Goal: Task Accomplishment & Management: Manage account settings

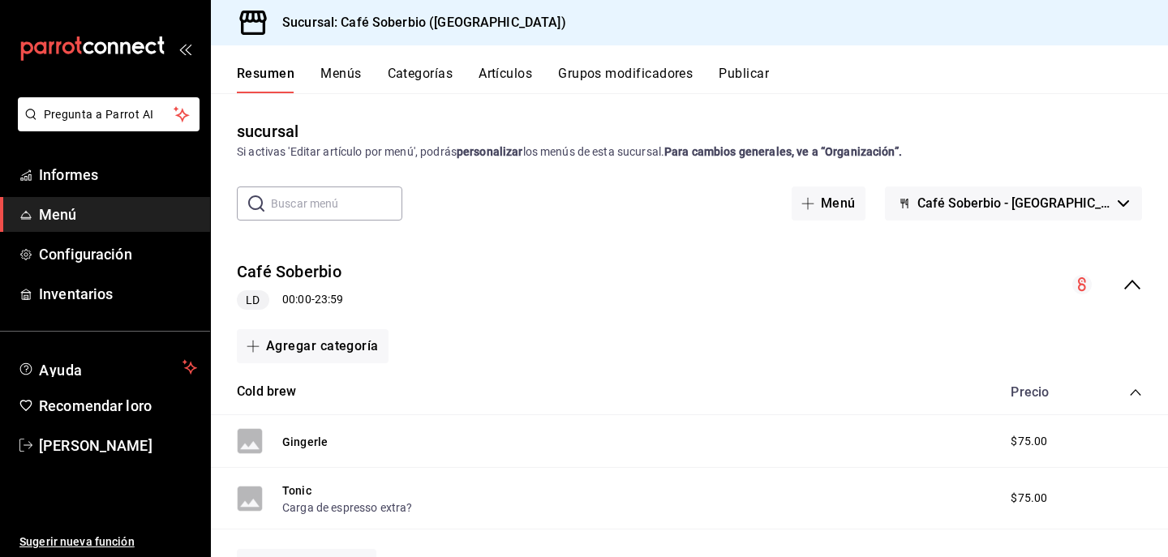
click at [344, 83] on button "Menús" at bounding box center [340, 79] width 41 height 28
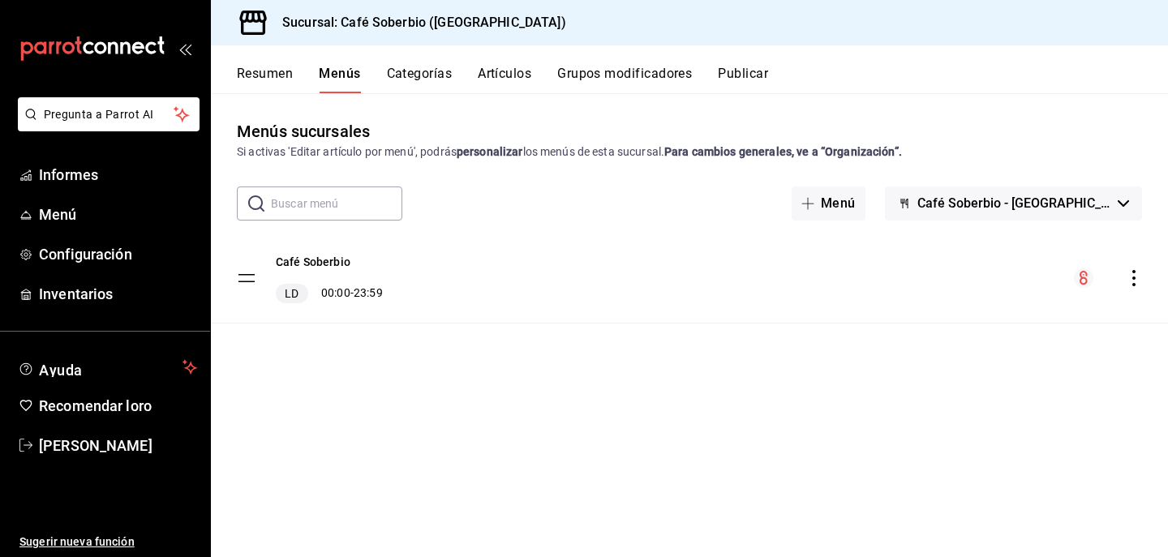
click at [257, 60] on div "Resumen Menús Categorías Artículos Grupos modificadores Publicar" at bounding box center [689, 69] width 957 height 48
click at [271, 83] on button "Resumen" at bounding box center [265, 79] width 56 height 28
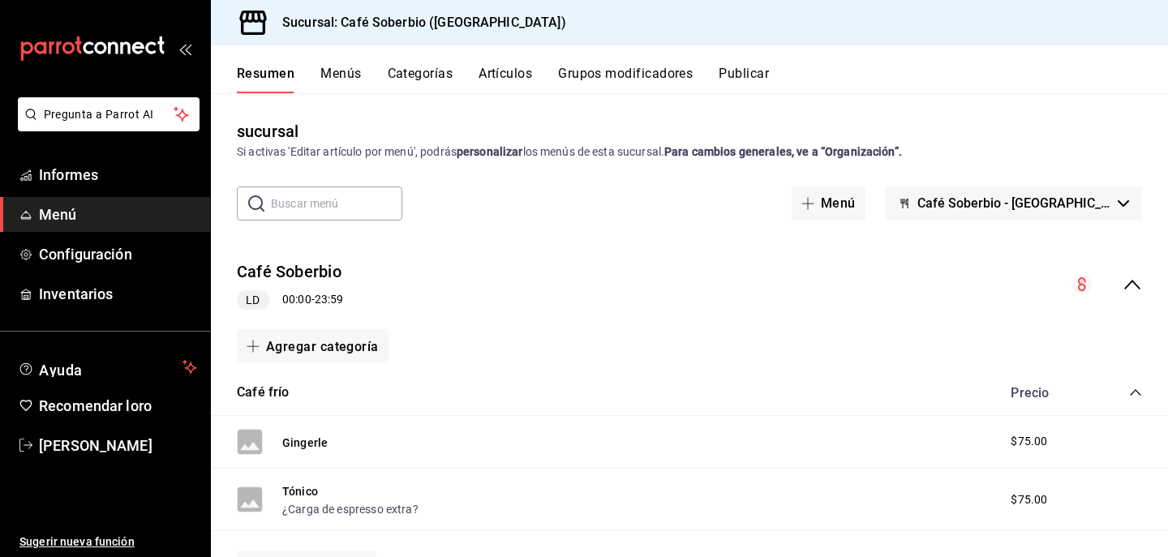
click at [501, 83] on button "Artículos" at bounding box center [506, 79] width 54 height 28
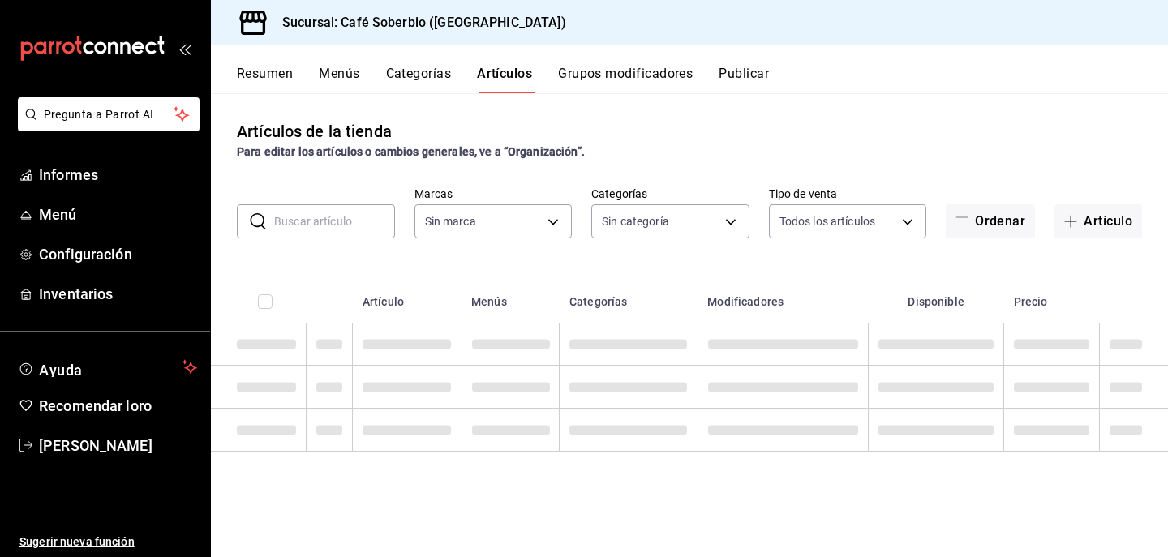
type input "57282ad6-da69-4ab5-9f89-2a4ffba9f016"
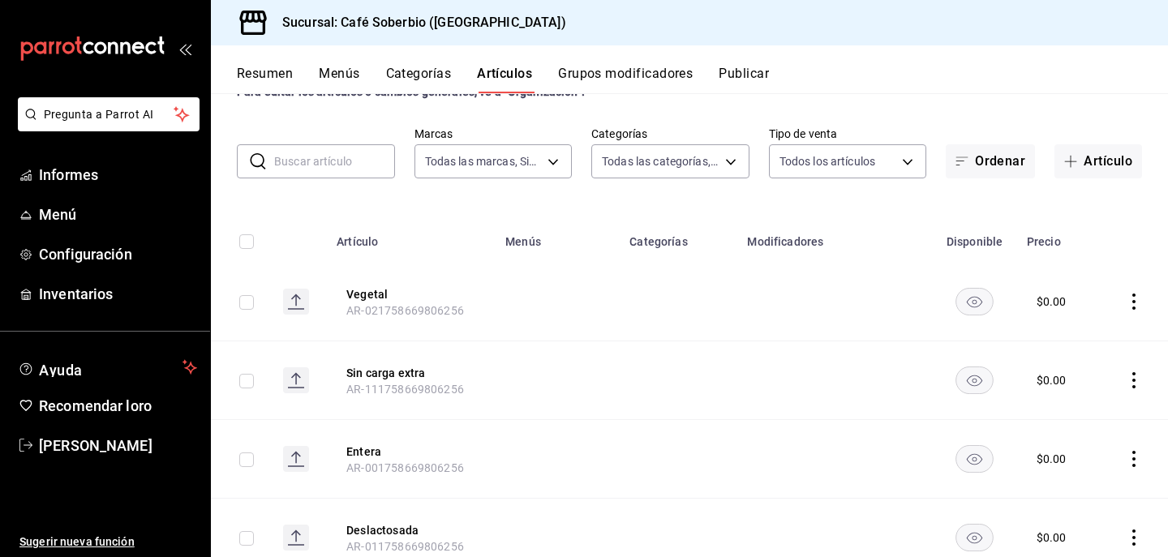
scroll to position [67, 0]
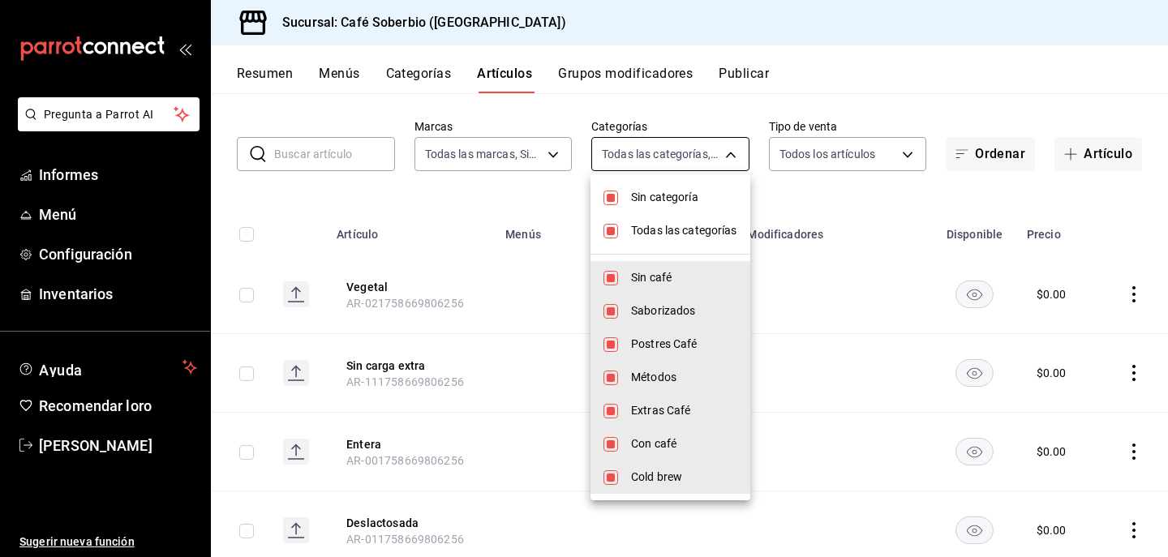
click at [646, 157] on body "Pregunta a Parrot AI Informes Menú Configuración Inventarios Ayuda Recomendar l…" at bounding box center [584, 278] width 1168 height 557
click at [642, 442] on font "Con café" at bounding box center [653, 443] width 45 height 13
type input "08226fdd-e2d9-4aba-8da9-92a45c7331e3,59166e51-de7e-4099-b48e-83ecf740f97b,aa3d6…"
checkbox input "false"
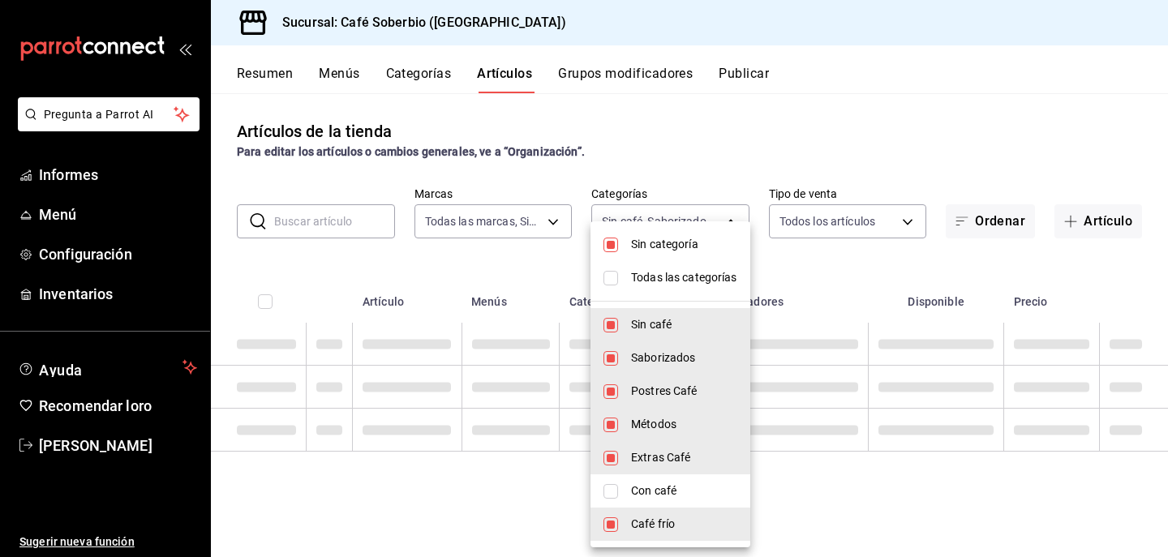
scroll to position [0, 0]
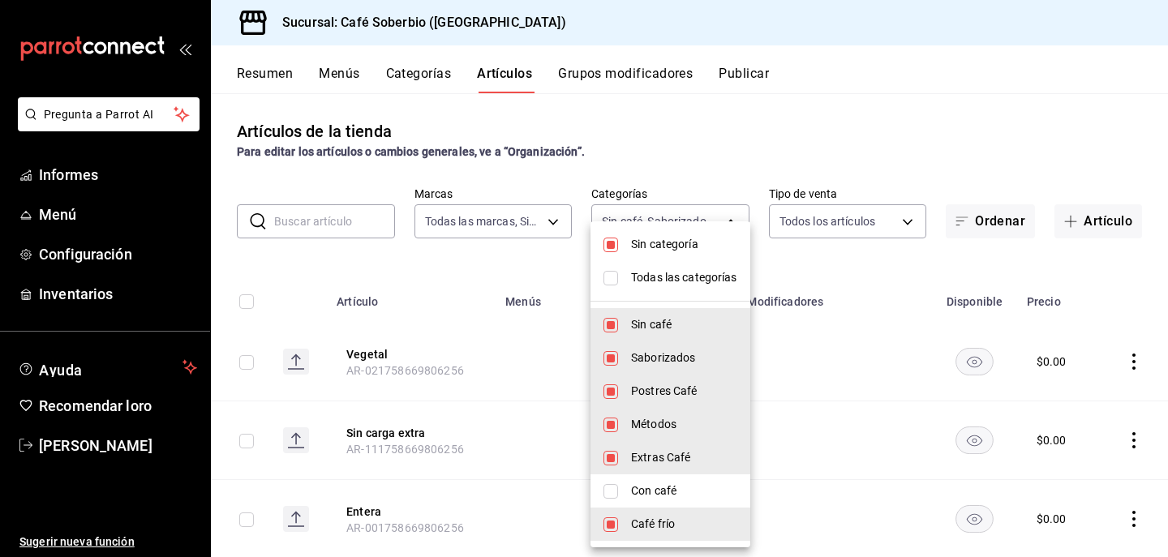
click at [450, 281] on div at bounding box center [584, 278] width 1168 height 557
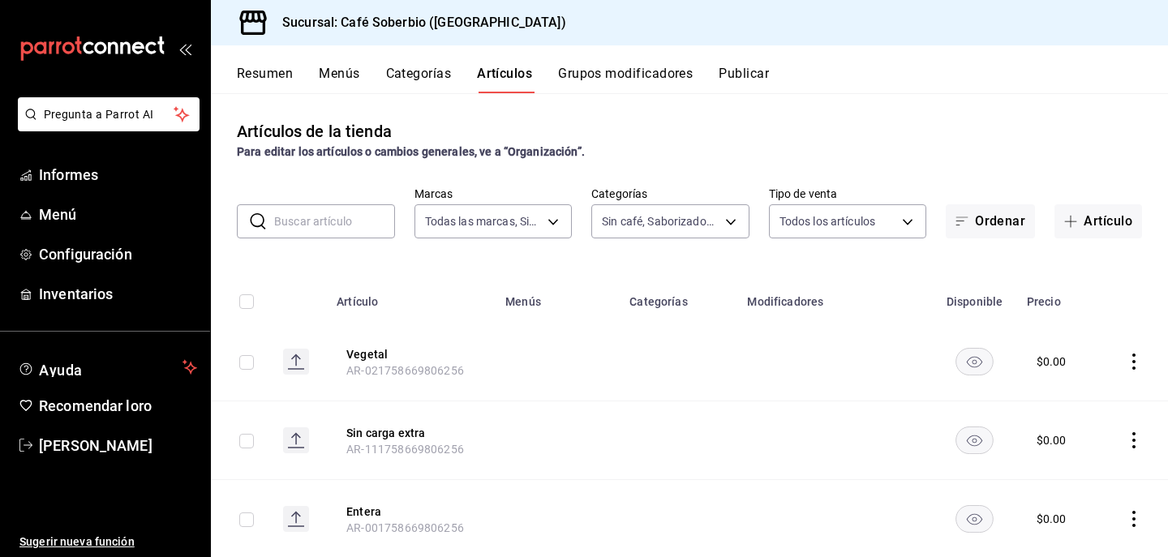
click at [1126, 364] on icon "comportamiento" at bounding box center [1134, 362] width 16 height 16
click at [1060, 475] on li "Eliminar" at bounding box center [1070, 465] width 97 height 33
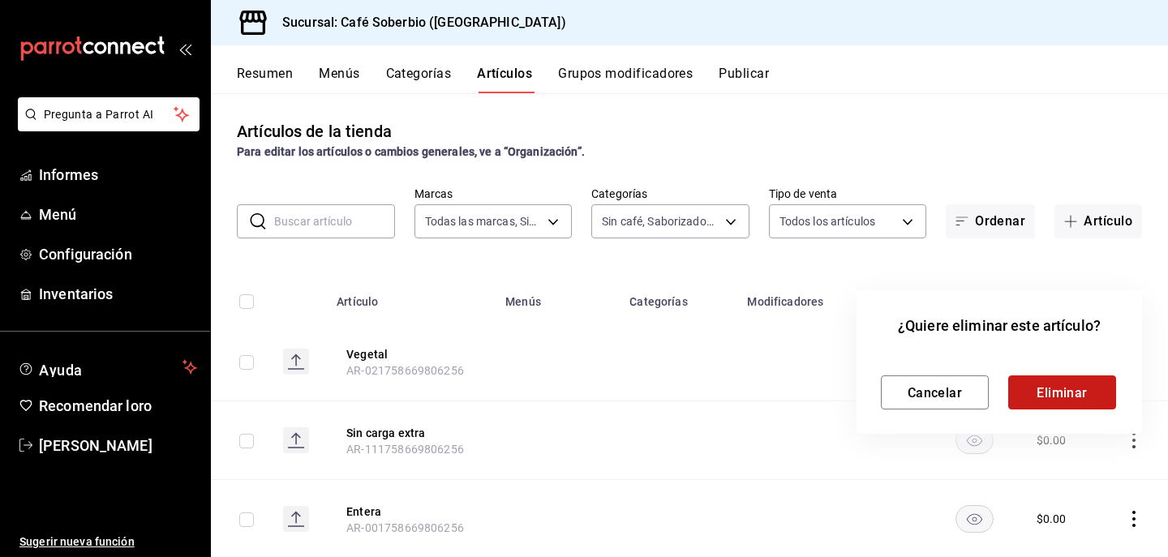
click at [1079, 401] on button "Eliminar" at bounding box center [1062, 393] width 108 height 34
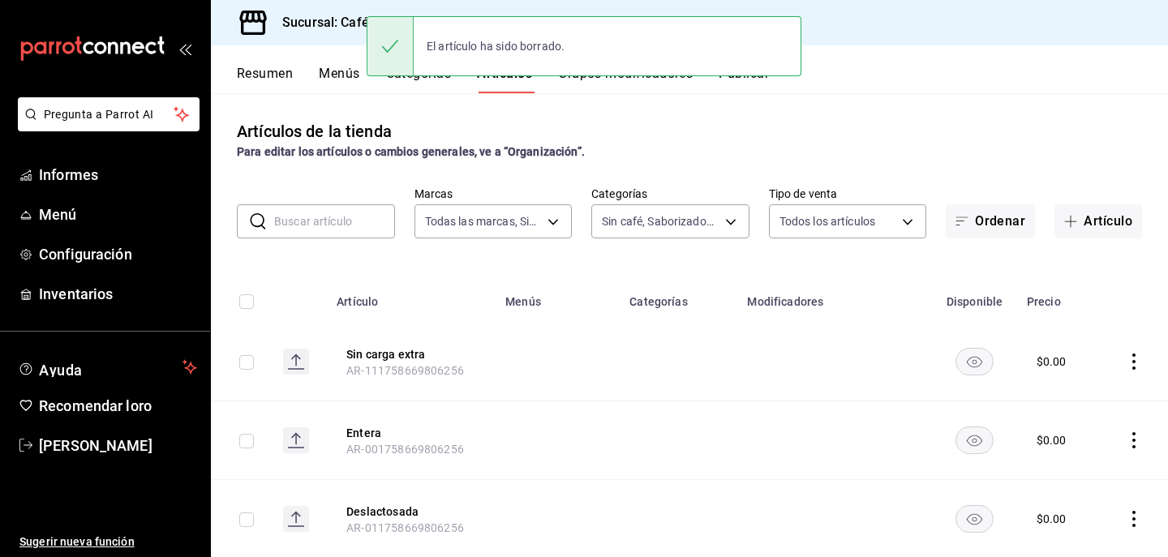
click at [1130, 365] on icon "comportamiento" at bounding box center [1134, 362] width 16 height 16
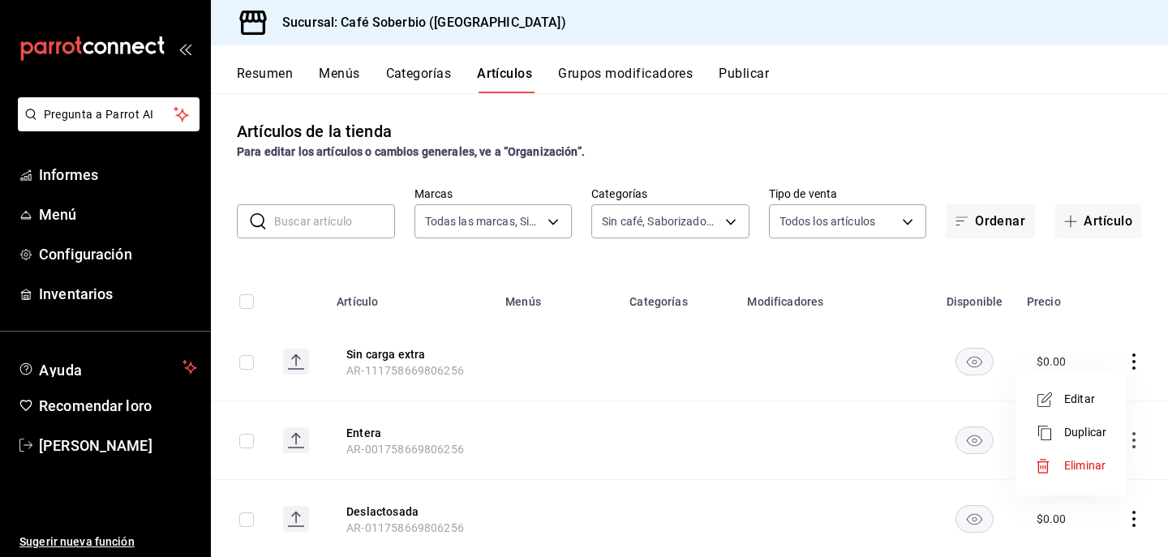
click at [1044, 458] on icon at bounding box center [1043, 466] width 16 height 16
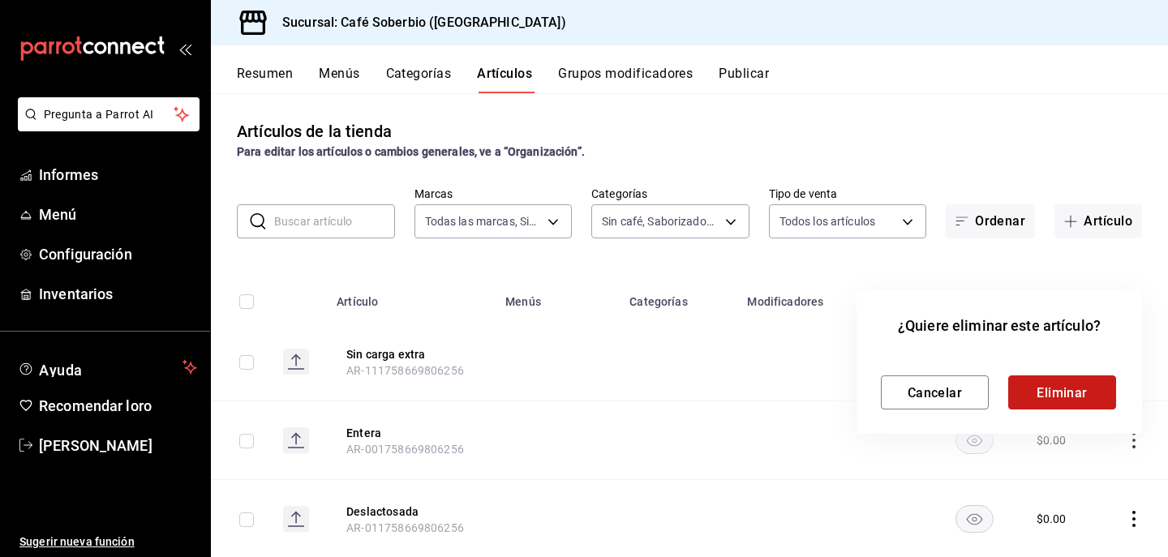
click at [1054, 394] on font "Eliminar" at bounding box center [1062, 392] width 51 height 15
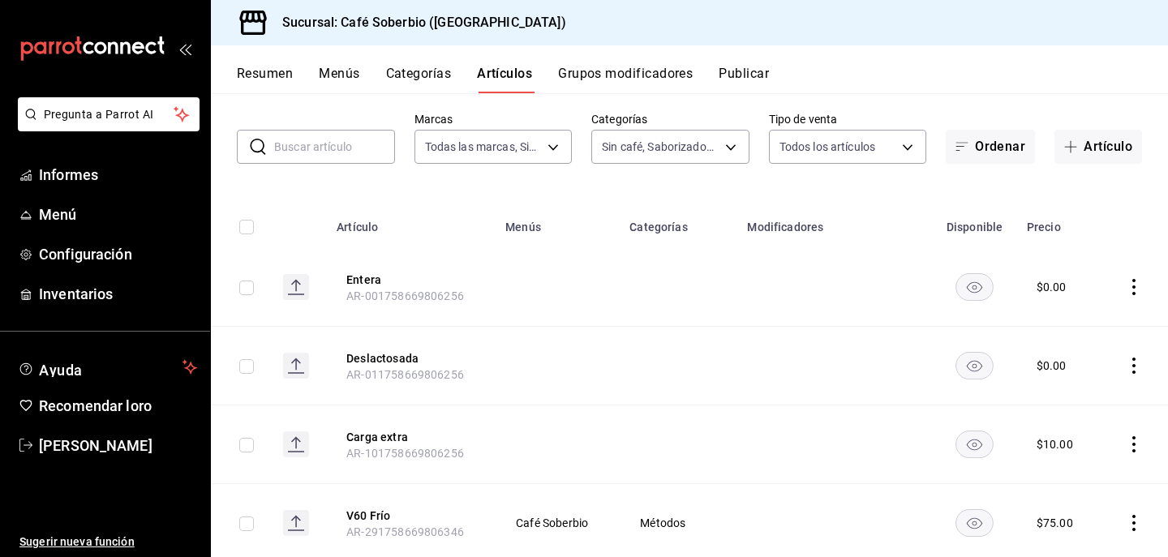
scroll to position [80, 0]
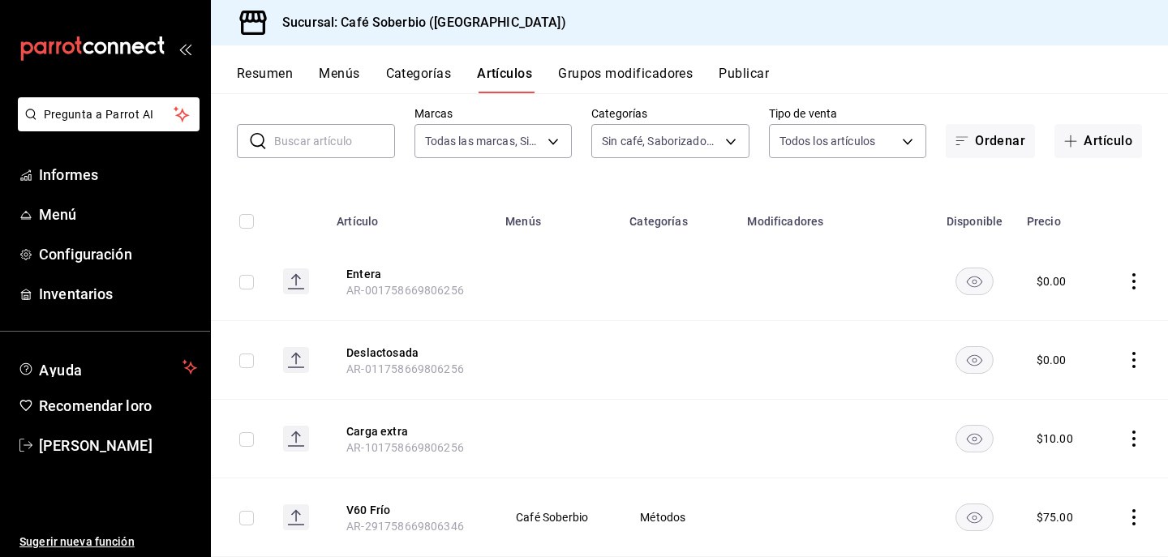
click at [1131, 439] on icon "comportamiento" at bounding box center [1134, 439] width 16 height 16
click at [880, 402] on div at bounding box center [584, 278] width 1168 height 557
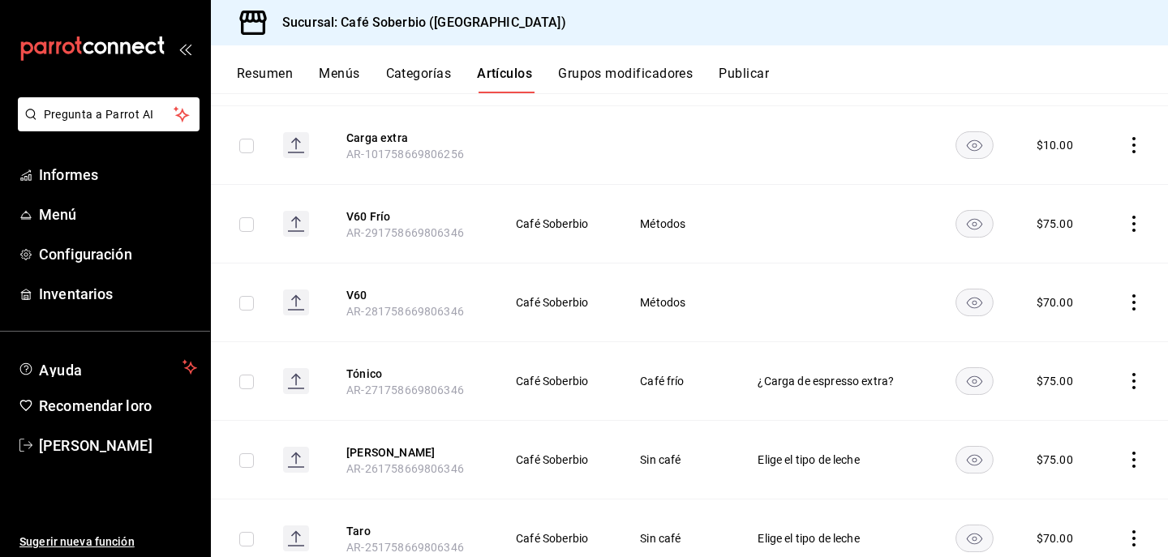
scroll to position [377, 0]
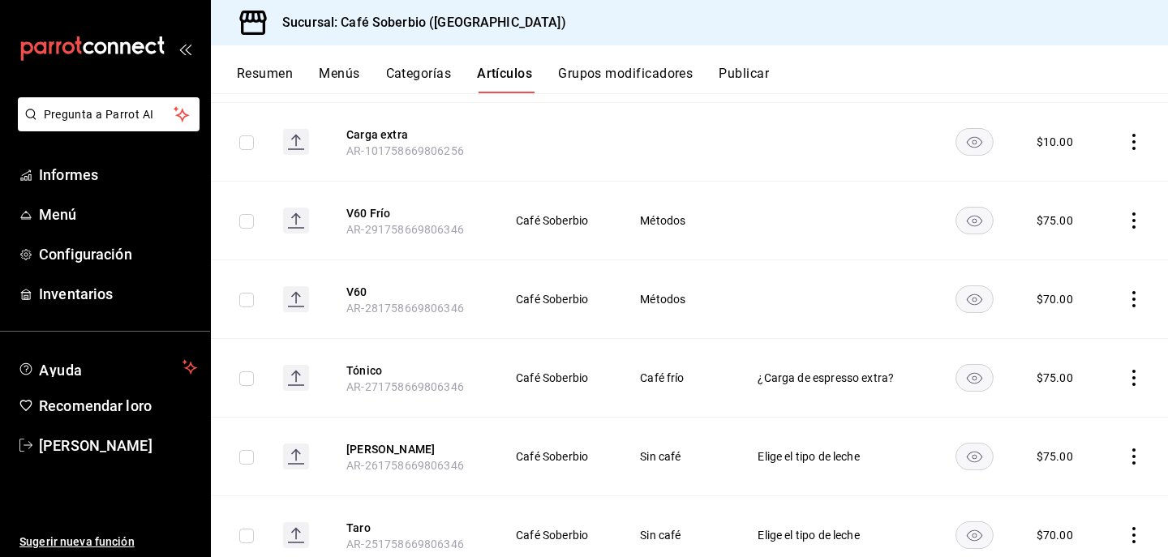
click at [1132, 224] on icon "comportamiento" at bounding box center [1134, 221] width 16 height 16
click at [794, 247] on div at bounding box center [584, 278] width 1168 height 557
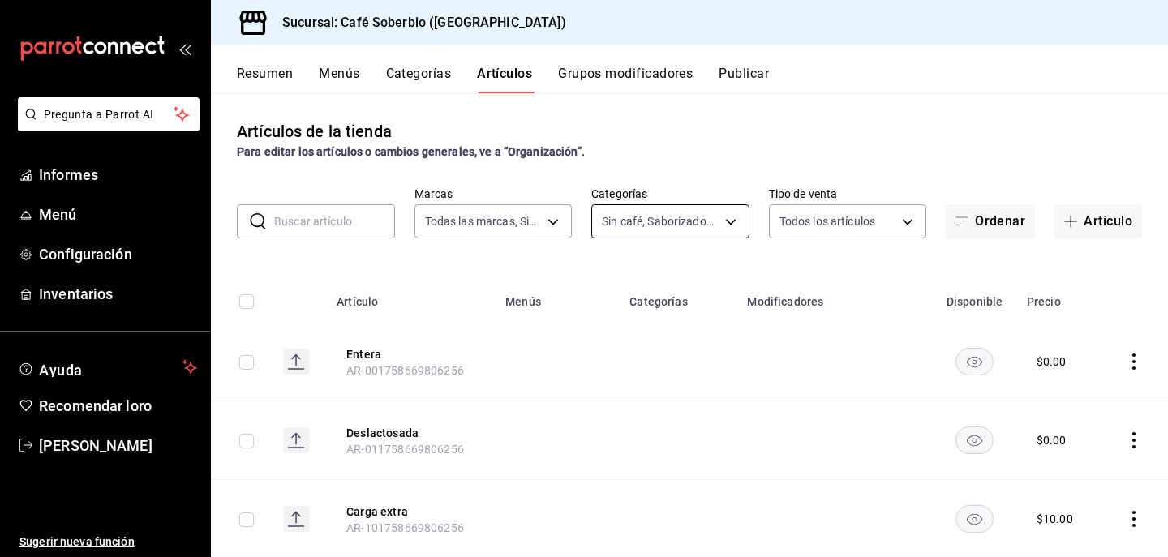
click at [647, 223] on body "Pregunta a Parrot AI Informes Menú Configuración Inventarios Ayuda Recomendar l…" at bounding box center [584, 278] width 1168 height 557
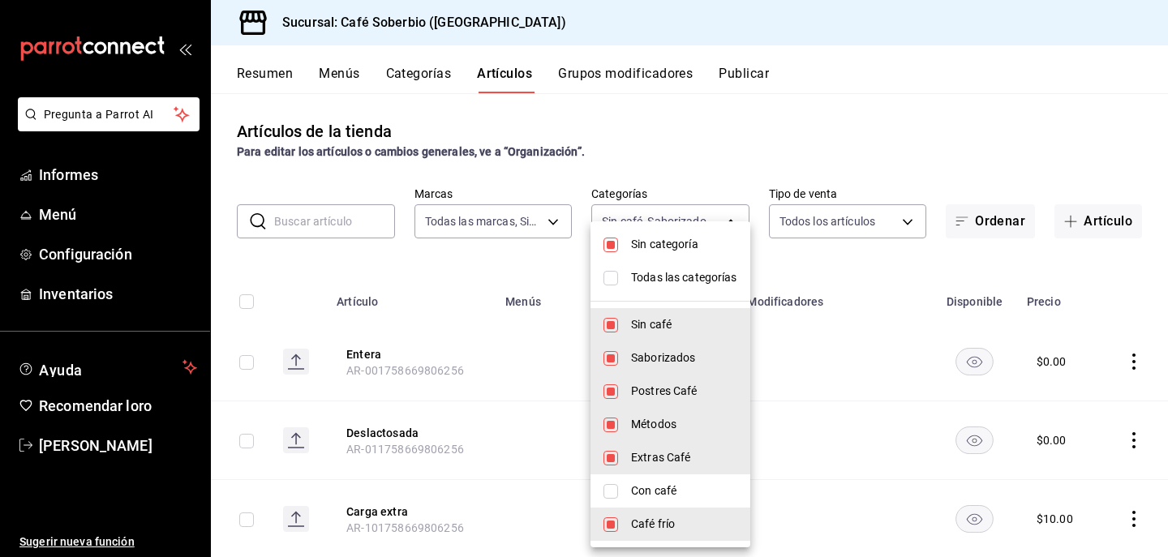
click at [615, 489] on input "checkbox" at bounding box center [611, 491] width 15 height 15
checkbox input "true"
type input "08226fdd-e2d9-4aba-8da9-92a45c7331e3,59166e51-de7e-4099-b48e-83ecf740f97b,aa3d6…"
checkbox input "true"
click at [611, 251] on input "checkbox" at bounding box center [611, 245] width 15 height 15
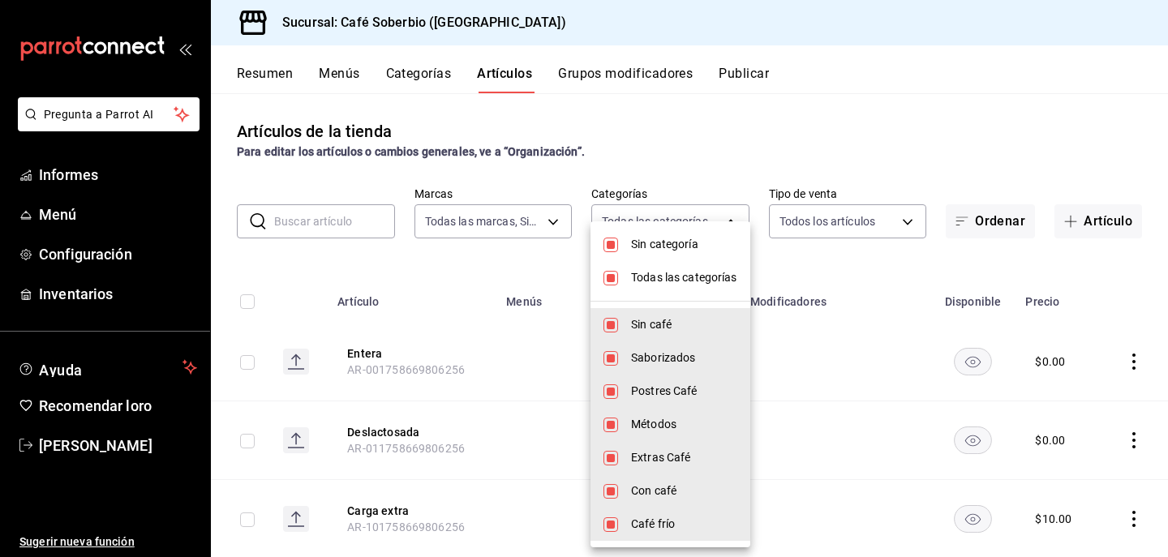
checkbox input "false"
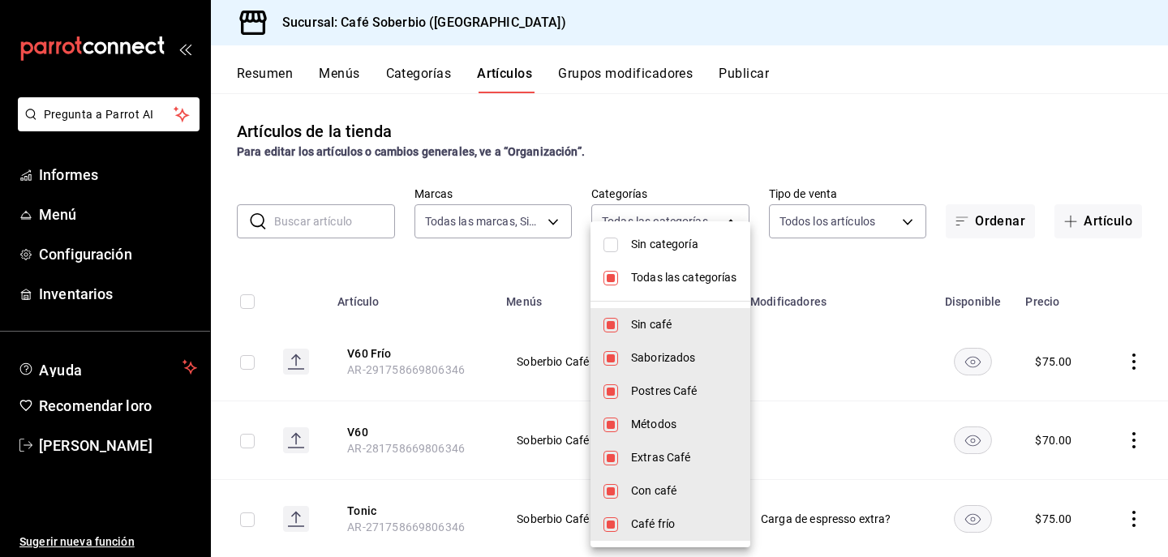
click at [612, 281] on input "checkbox" at bounding box center [611, 278] width 15 height 15
checkbox input "false"
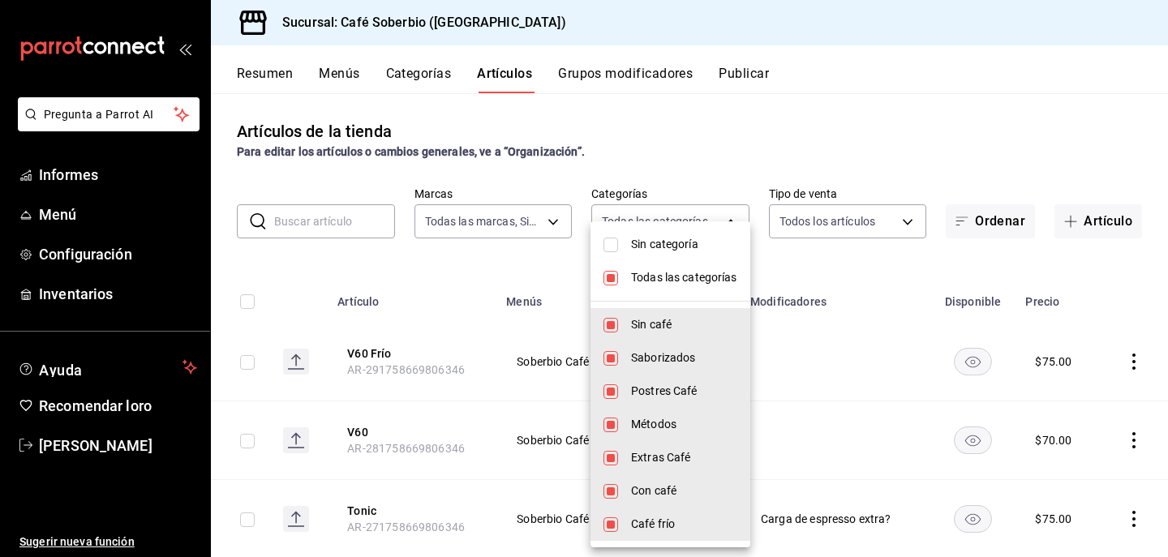
checkbox input "false"
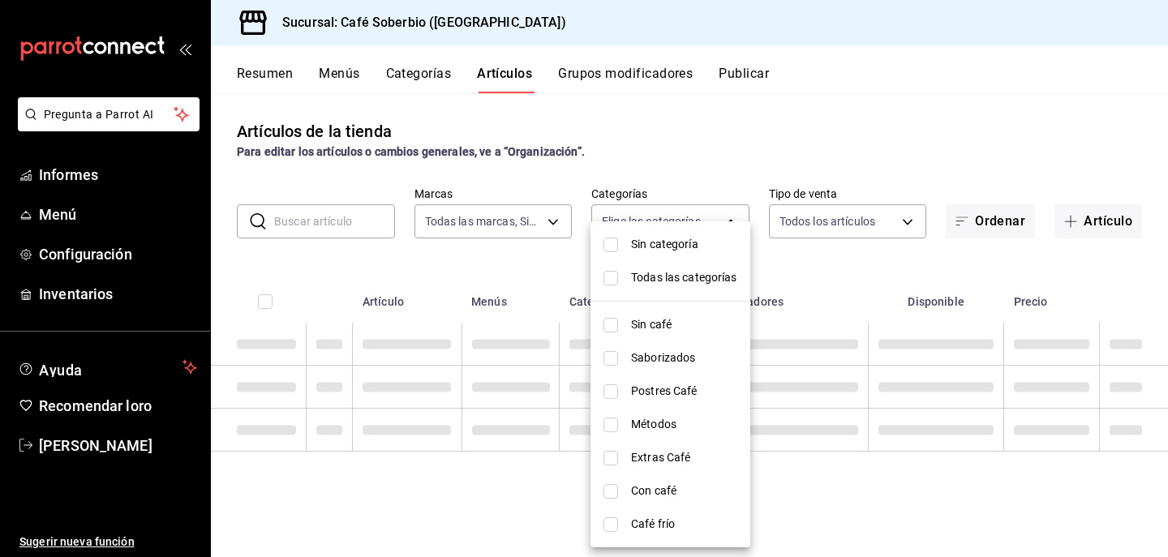
click at [611, 491] on input "checkbox" at bounding box center [611, 491] width 15 height 15
checkbox input "true"
type input "299be35a-7acb-42b0-8719-a8eb8f6ed70c"
click at [733, 152] on div at bounding box center [584, 278] width 1168 height 557
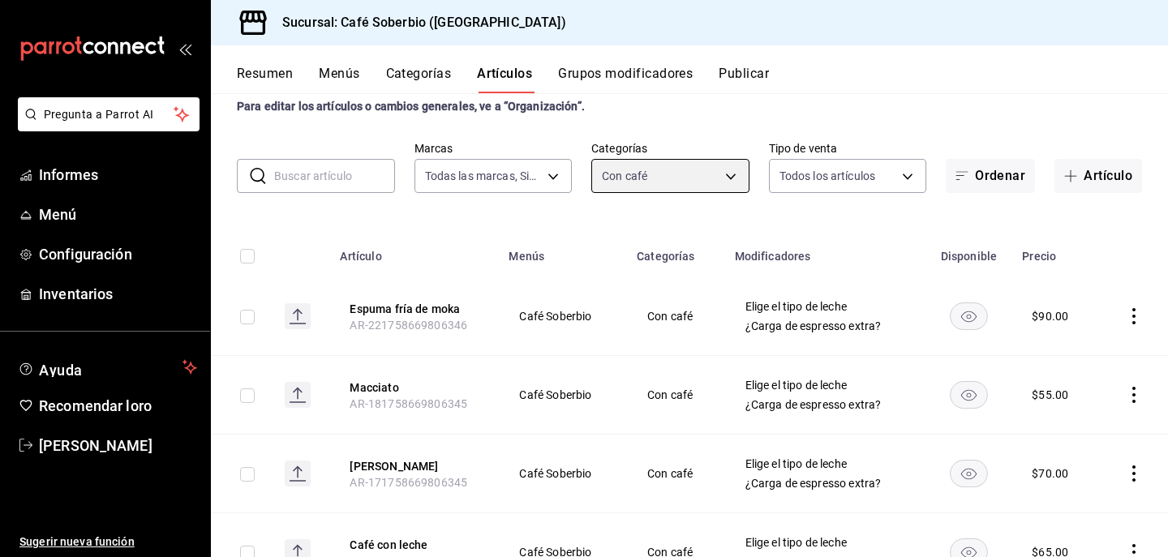
scroll to position [84, 0]
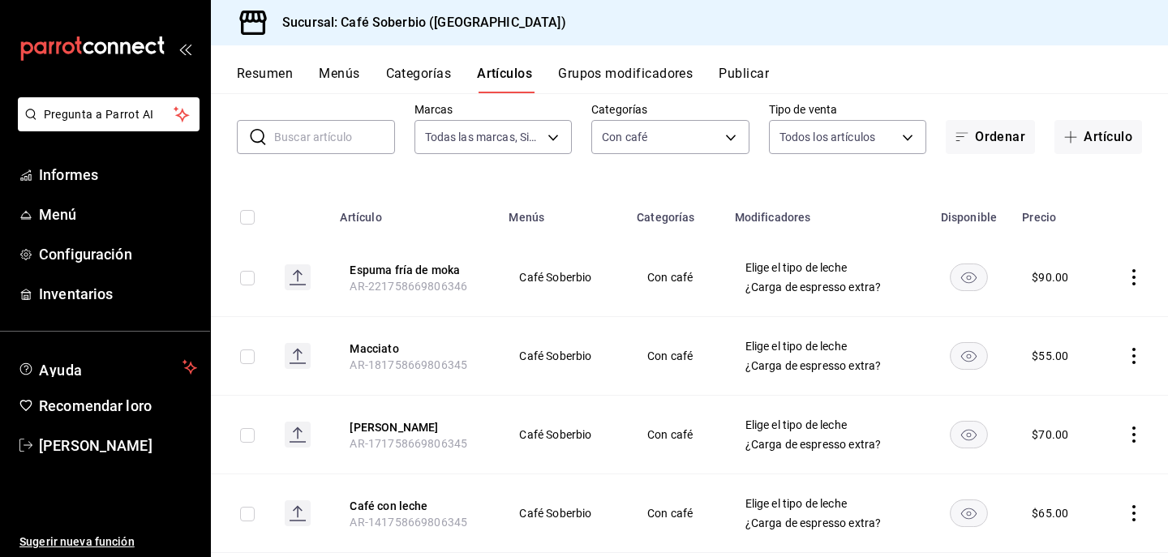
click at [1139, 280] on icon "comportamiento" at bounding box center [1134, 277] width 16 height 16
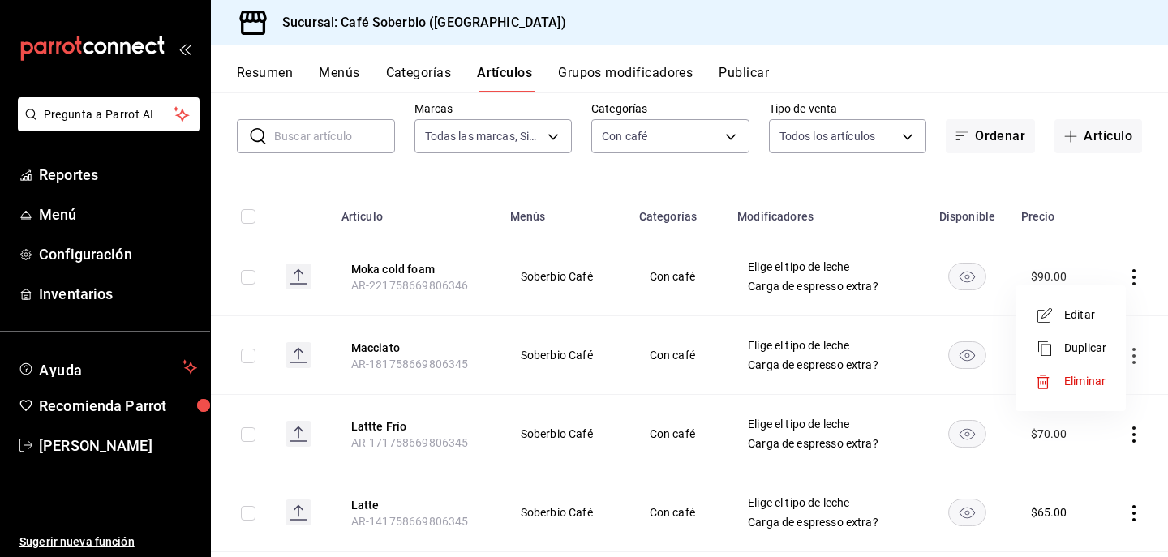
click at [580, 194] on div at bounding box center [584, 278] width 1168 height 557
click at [445, 80] on button "Categorías" at bounding box center [419, 79] width 66 height 28
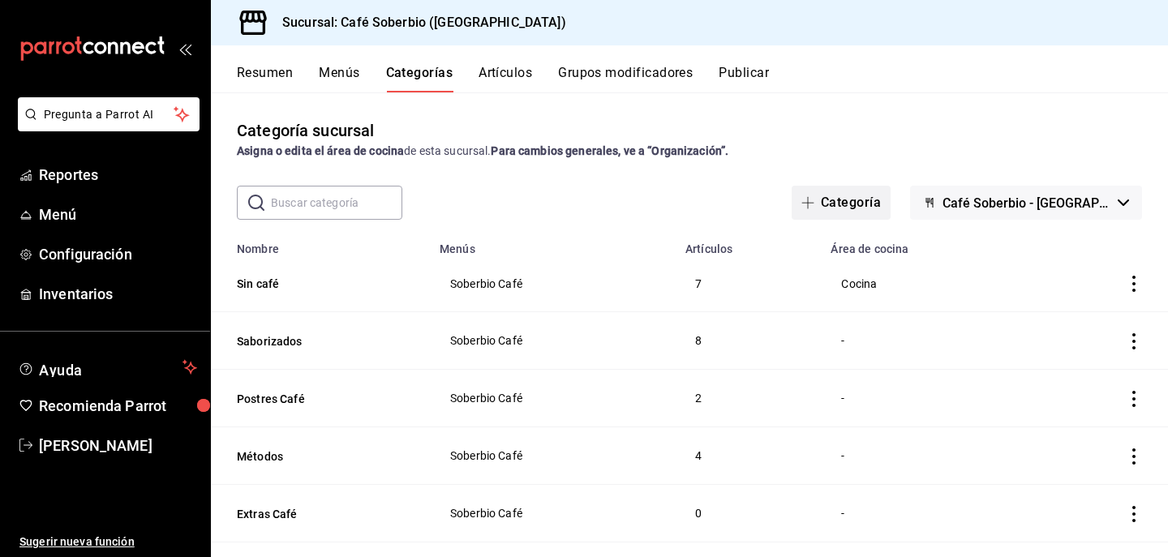
click at [854, 210] on button "Categoría" at bounding box center [841, 203] width 99 height 34
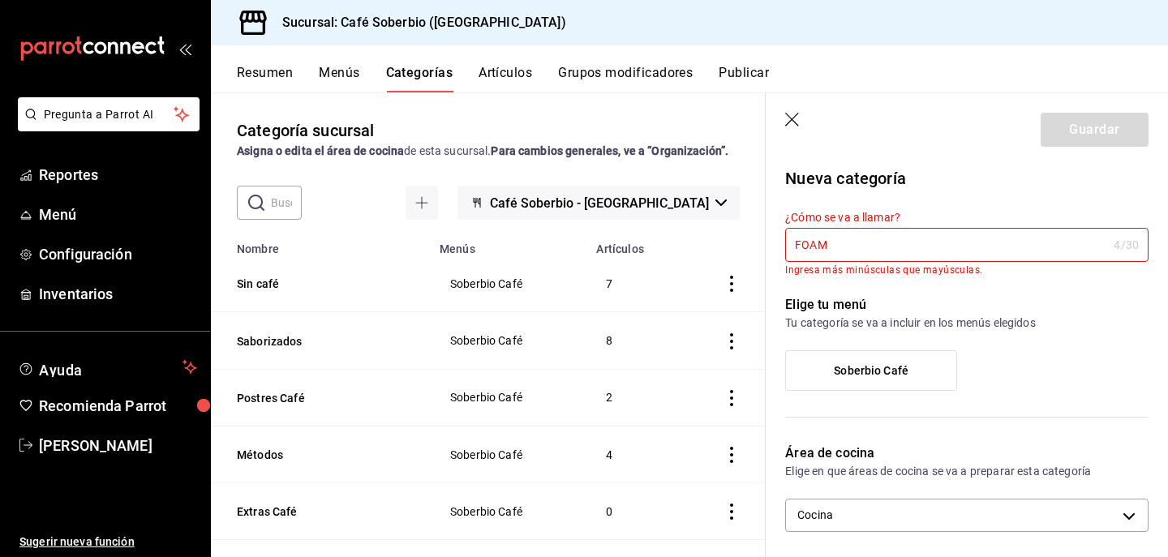
click at [966, 307] on p "Elige tu menú" at bounding box center [966, 304] width 363 height 19
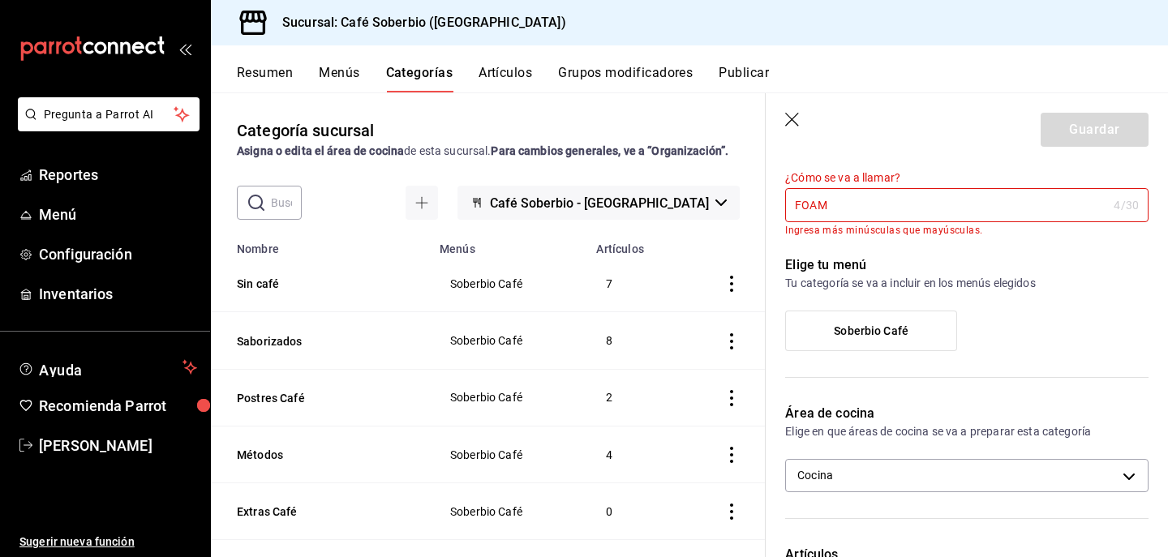
scroll to position [42, 0]
click at [881, 329] on span "Soberbio Café" at bounding box center [871, 329] width 75 height 14
click at [0, 0] on input "Soberbio Café" at bounding box center [0, 0] width 0 height 0
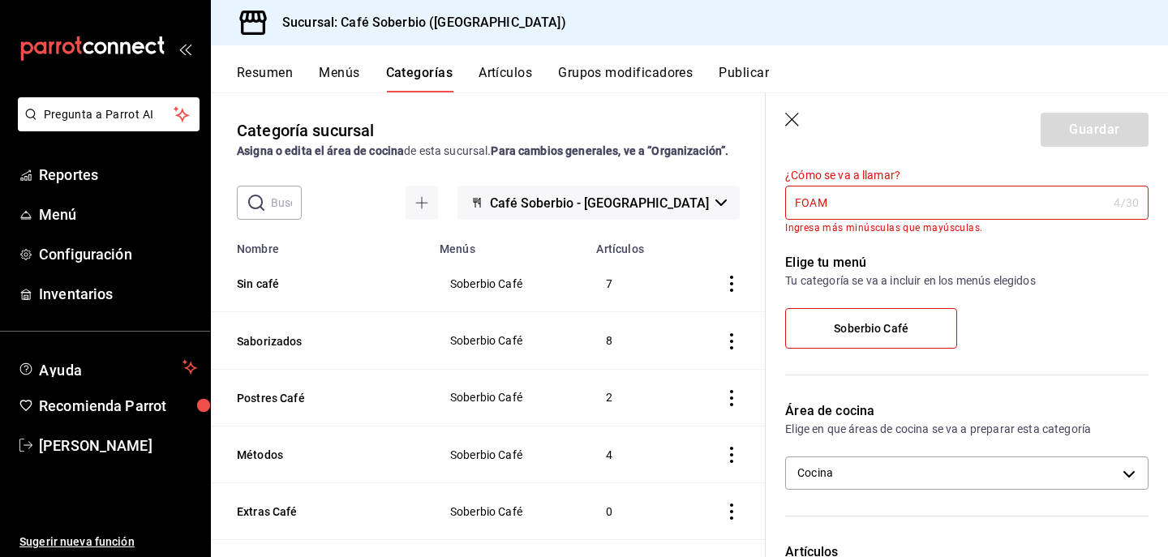
click at [833, 200] on input "FOAM" at bounding box center [946, 203] width 322 height 32
drag, startPoint x: 833, startPoint y: 200, endPoint x: 800, endPoint y: 205, distance: 33.7
click at [800, 205] on input "FOAM" at bounding box center [946, 203] width 322 height 32
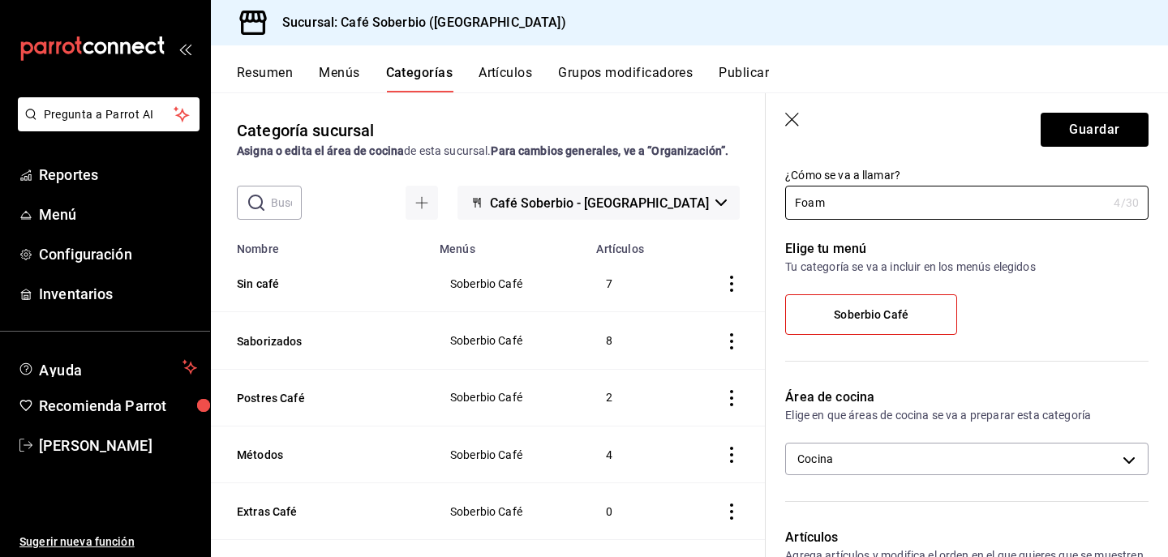
type input "Foam"
click at [1009, 303] on div "Soberbio Café" at bounding box center [966, 321] width 363 height 54
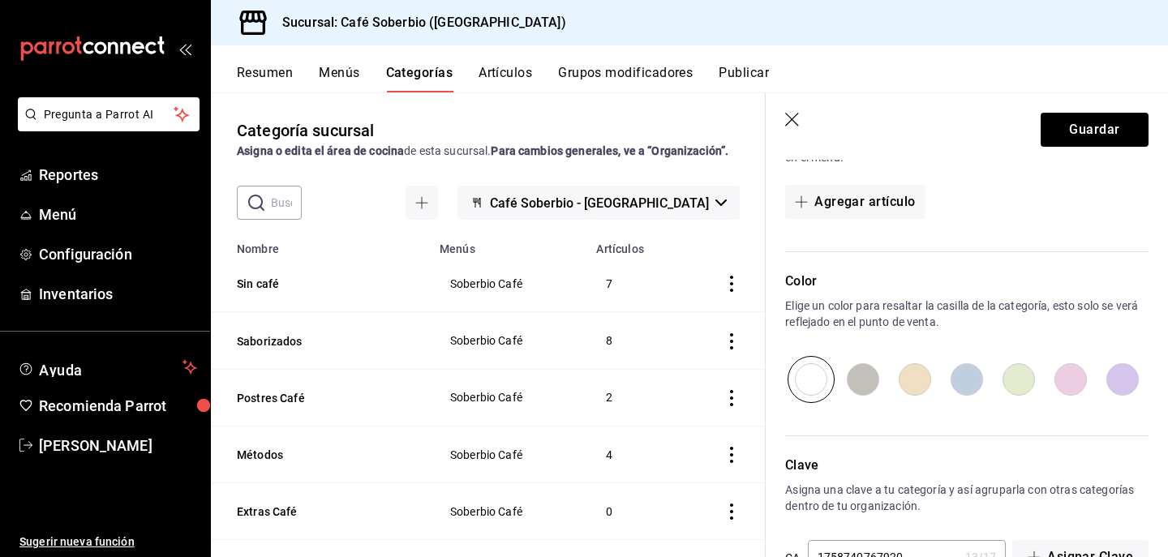
scroll to position [508, 0]
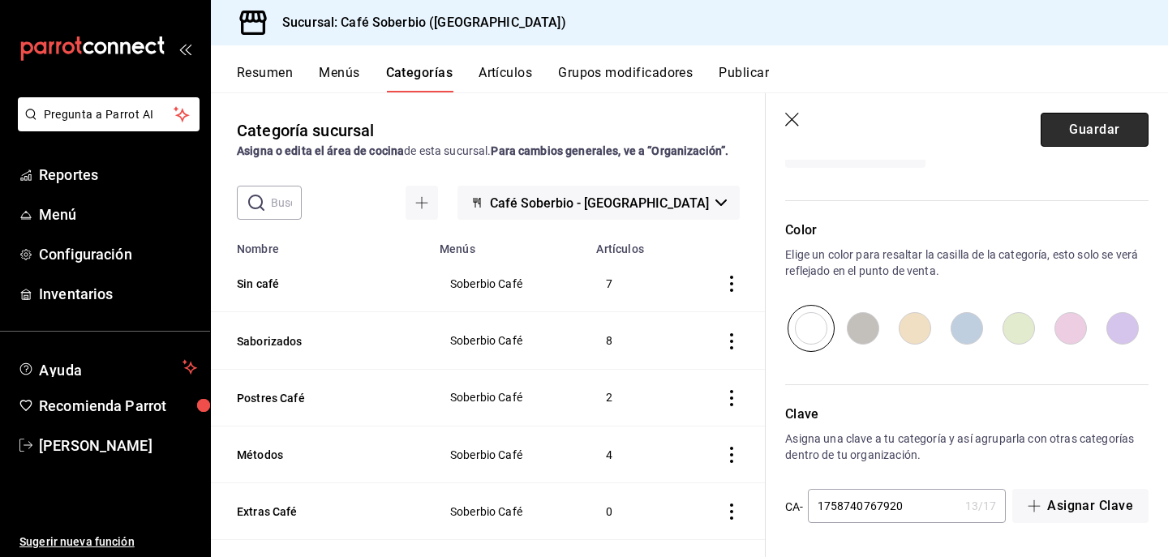
click at [1072, 121] on button "Guardar" at bounding box center [1095, 130] width 108 height 34
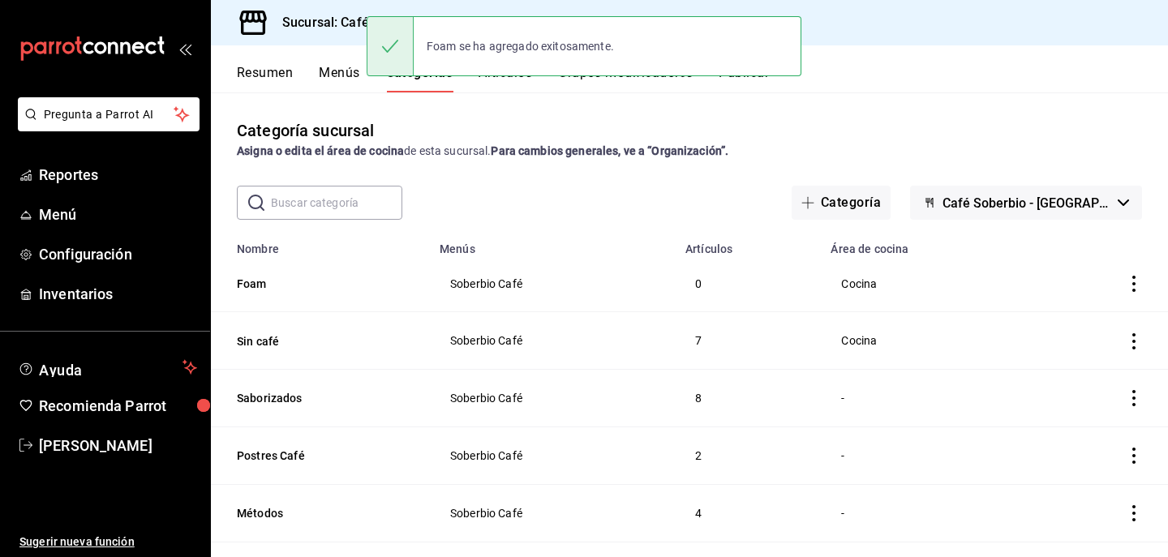
click at [485, 119] on div "Categoría sucursal Asigna o edita el área de cocina de esta sucursal. Para camb…" at bounding box center [689, 138] width 957 height 41
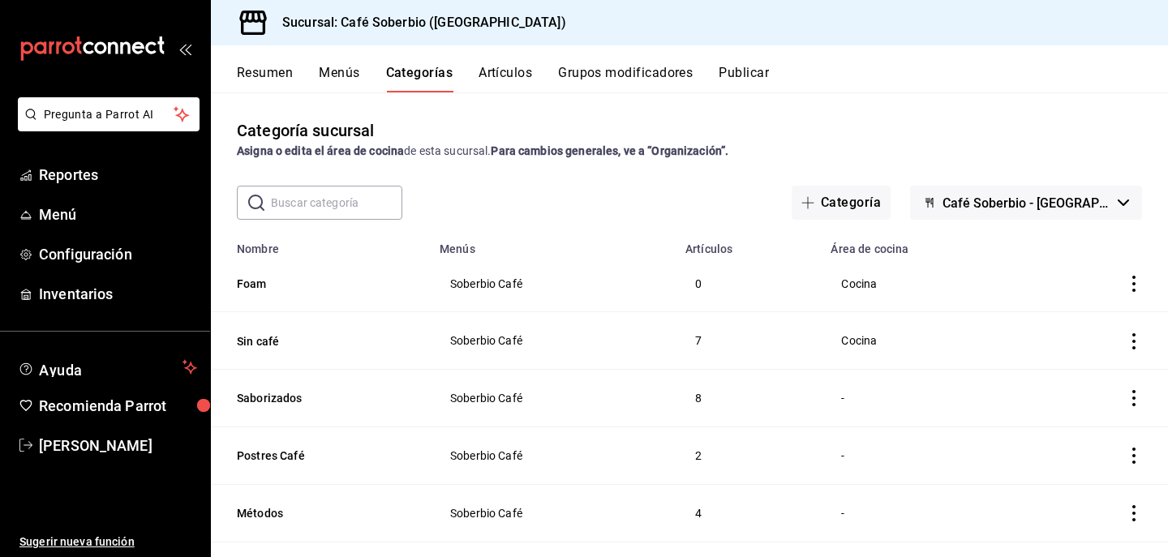
click at [506, 64] on div "Resumen Menús Categorías Artículos Grupos modificadores Publicar" at bounding box center [689, 68] width 957 height 47
click at [507, 71] on button "Artículos" at bounding box center [506, 79] width 54 height 28
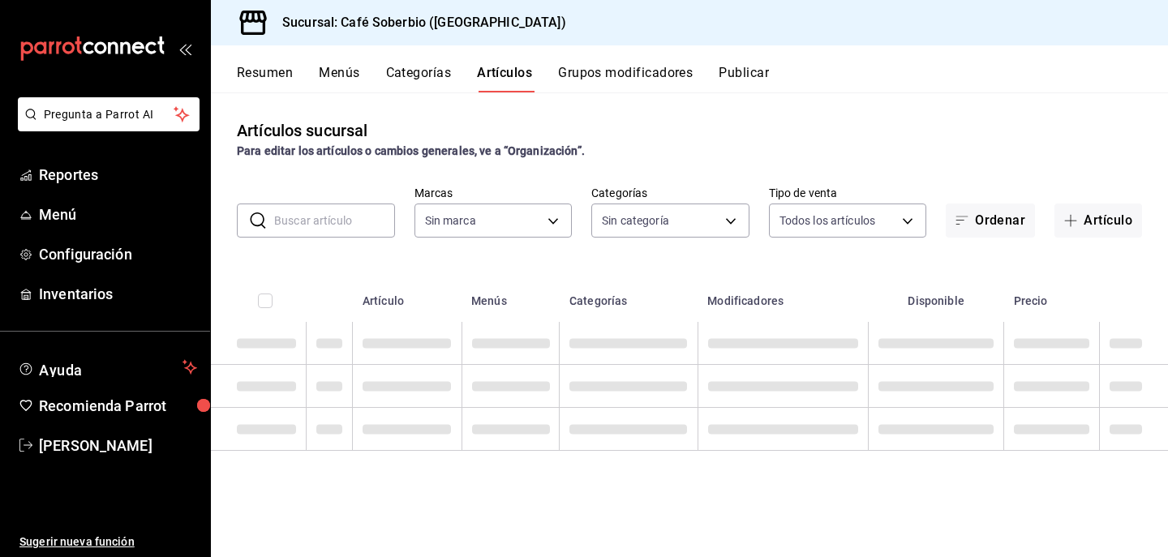
type input "4ecd9fae-d9c1-46e1-997f-64d403193784,08226fdd-e2d9-4aba-8da9-92a45c7331e3,59166…"
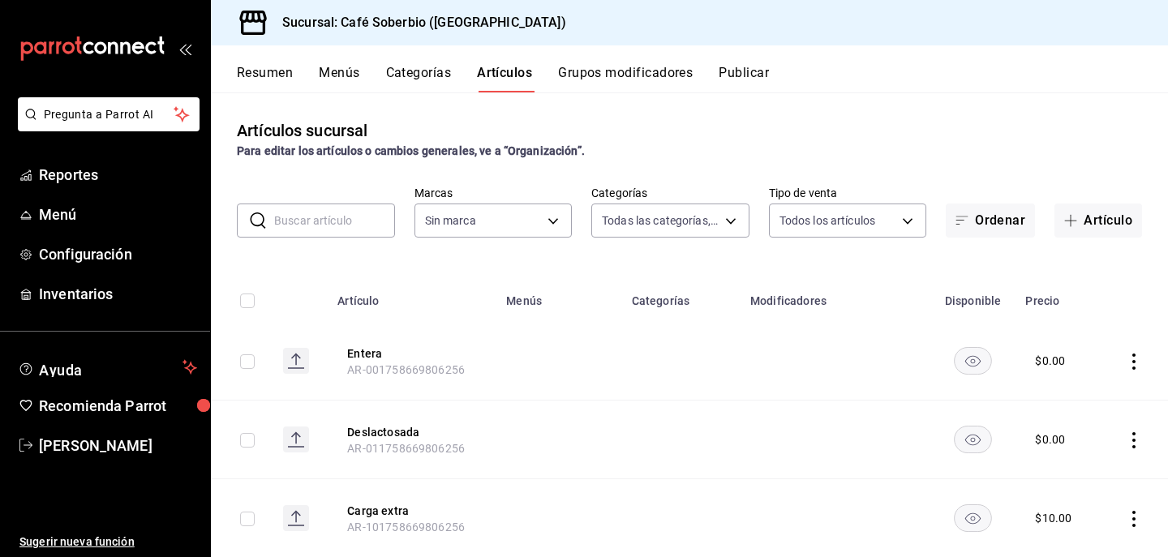
type input "57282ad6-da69-4ab5-9f89-2a4ffba9f016"
click at [670, 221] on body "Pregunta a Parrot AI Reportes Menú Configuración Inventarios Ayuda Recomienda P…" at bounding box center [584, 278] width 1168 height 557
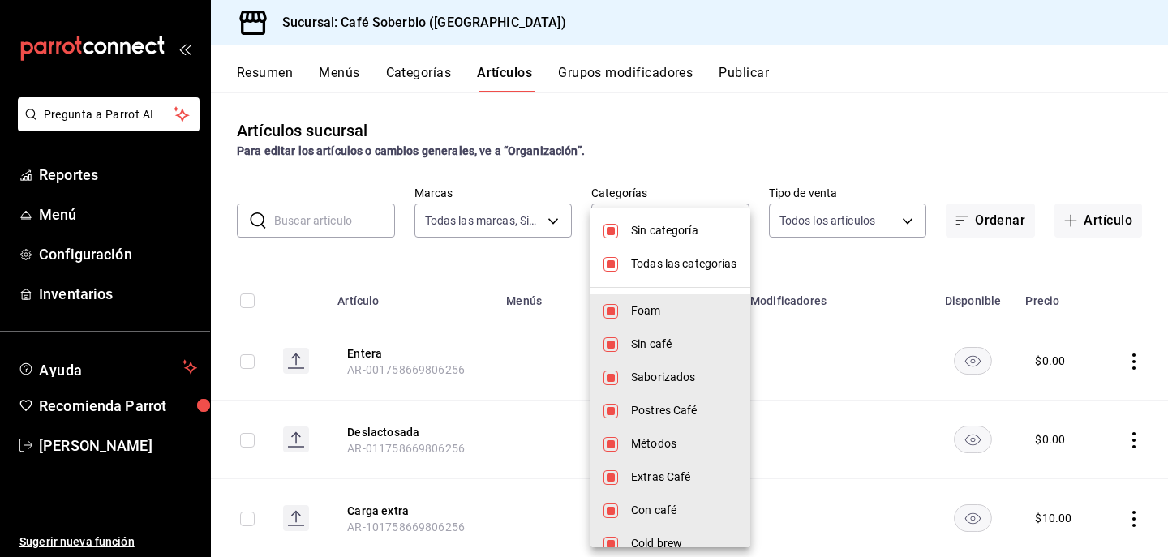
click at [604, 268] on input "checkbox" at bounding box center [611, 264] width 15 height 15
checkbox input "false"
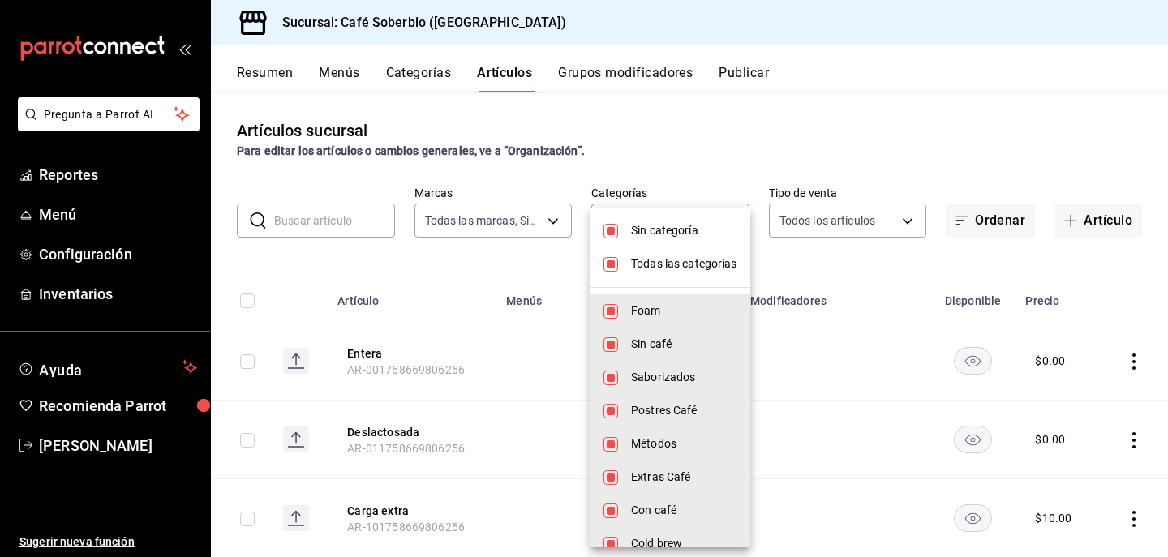
checkbox input "false"
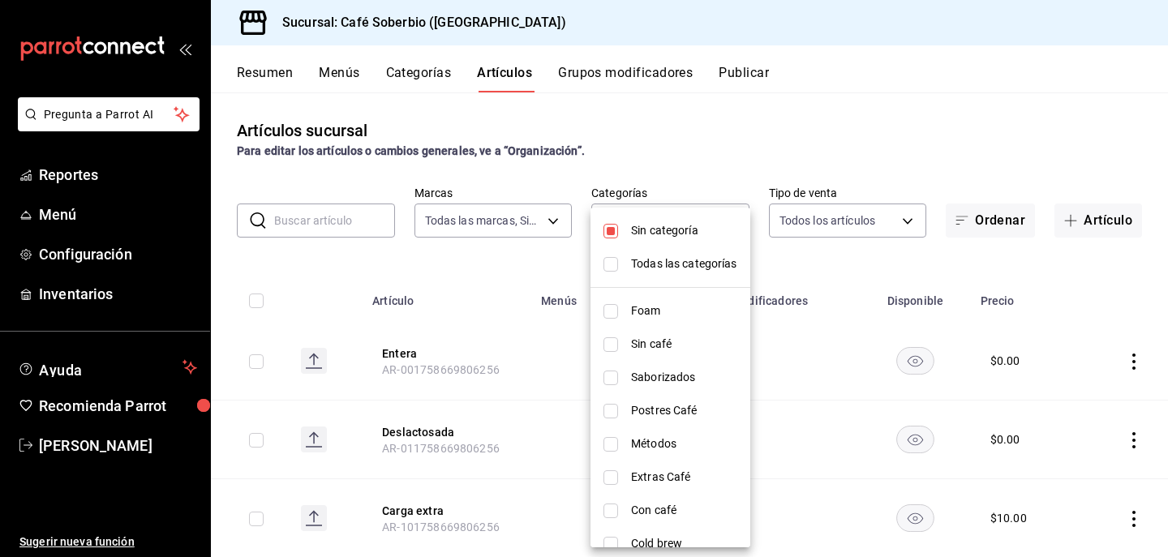
click at [618, 508] on li "Con café" at bounding box center [671, 510] width 160 height 33
type input "299be35a-7acb-42b0-8719-a8eb8f6ed70c"
checkbox input "true"
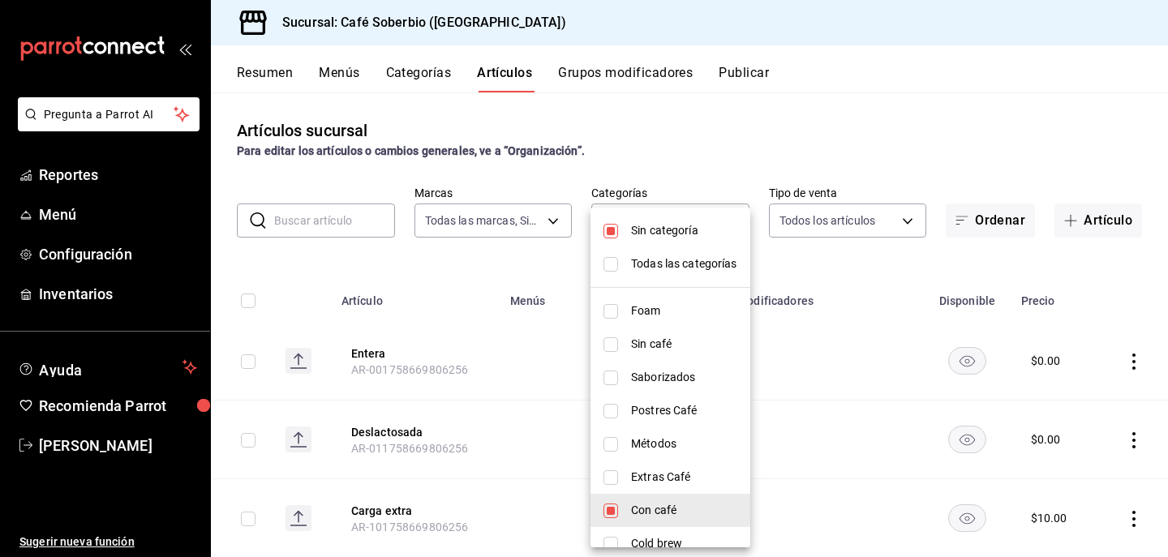
click at [470, 295] on div at bounding box center [584, 278] width 1168 height 557
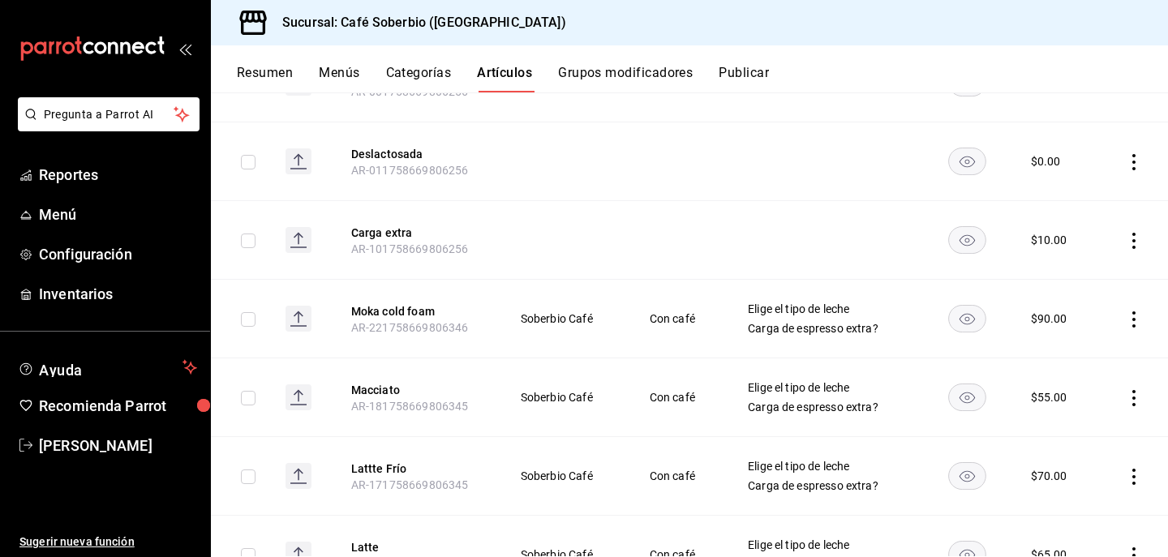
scroll to position [280, 0]
click at [1131, 319] on icon "actions" at bounding box center [1134, 318] width 16 height 16
click at [1093, 353] on span "Editar" at bounding box center [1085, 354] width 42 height 17
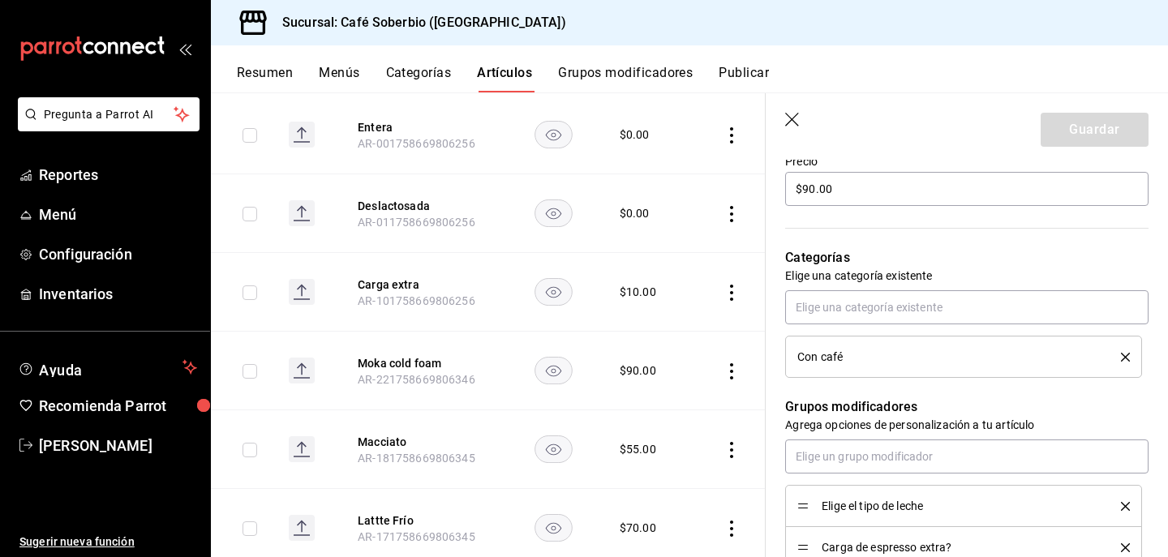
scroll to position [500, 0]
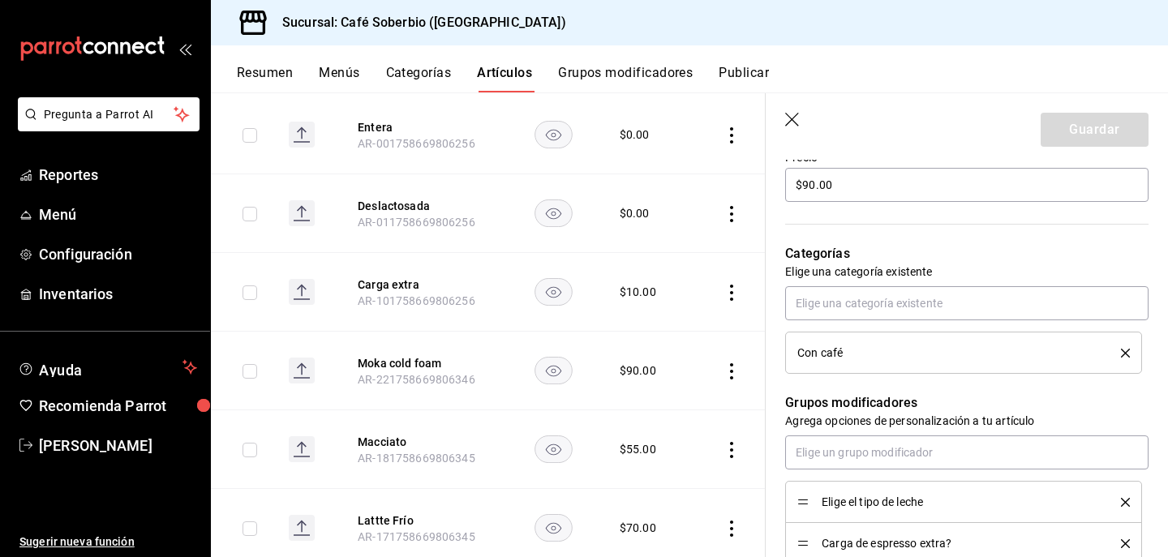
click at [1128, 351] on icon "delete" at bounding box center [1125, 353] width 9 height 9
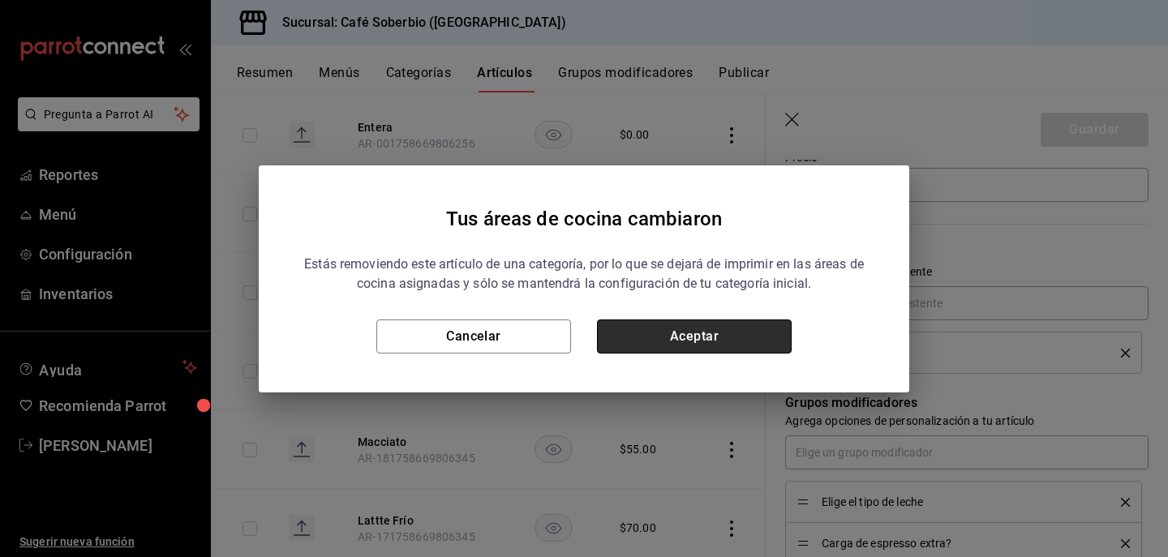
click at [744, 334] on button "Aceptar" at bounding box center [694, 337] width 195 height 34
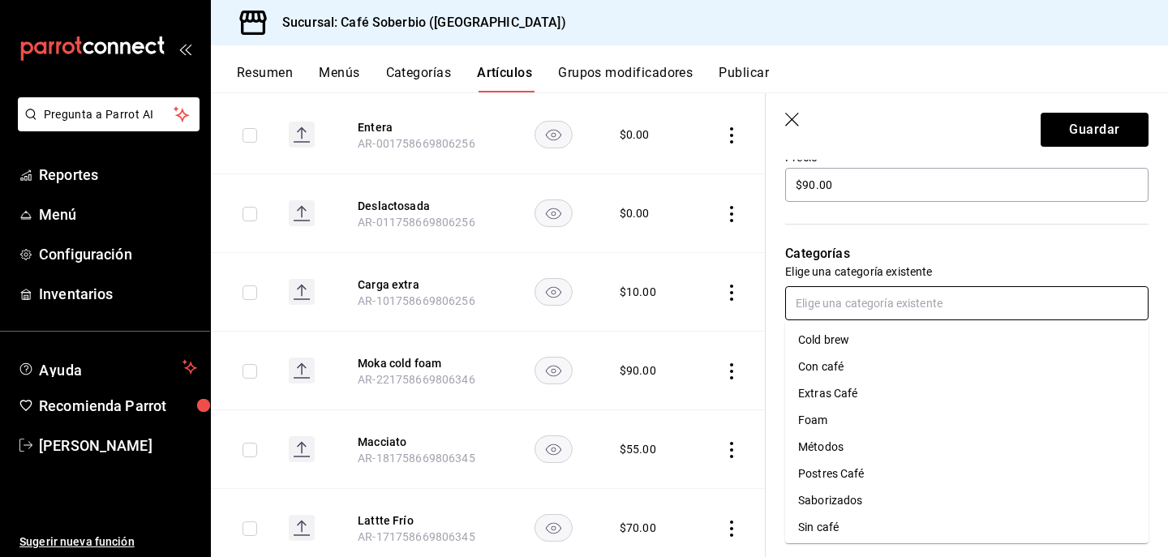
click at [952, 304] on input "text" at bounding box center [966, 303] width 363 height 34
click at [862, 415] on li "Foam" at bounding box center [966, 420] width 363 height 27
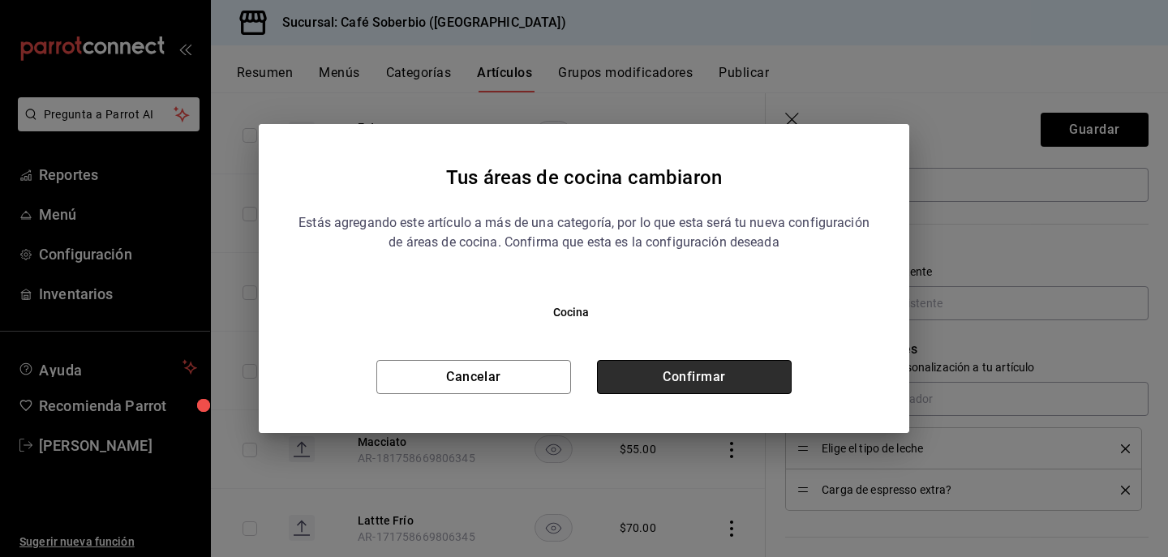
click at [733, 380] on button "Confirmar" at bounding box center [694, 377] width 195 height 34
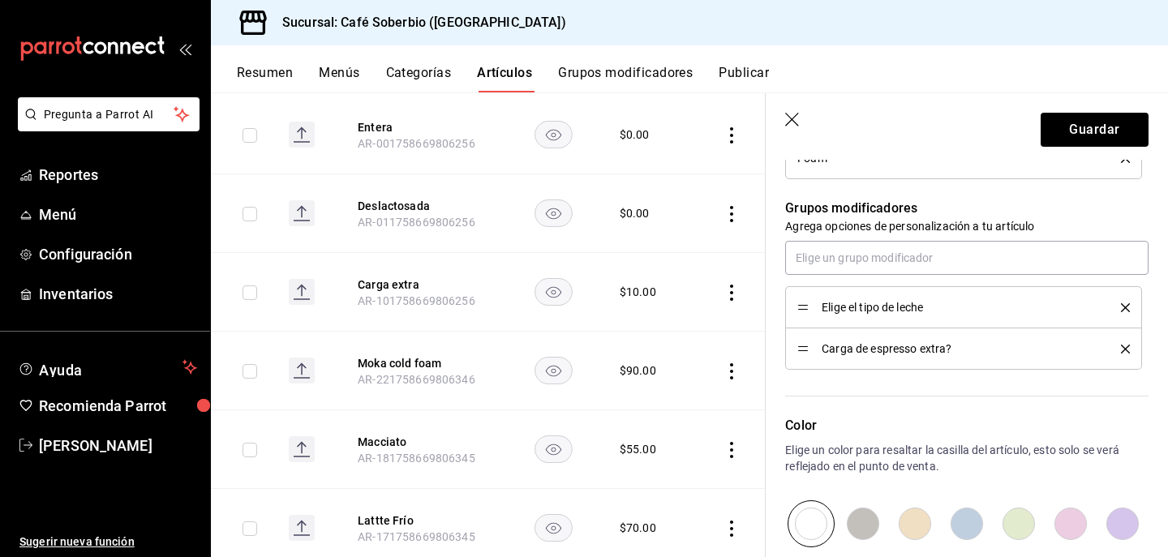
scroll to position [694, 0]
click at [1124, 312] on icon "delete" at bounding box center [1125, 308] width 9 height 9
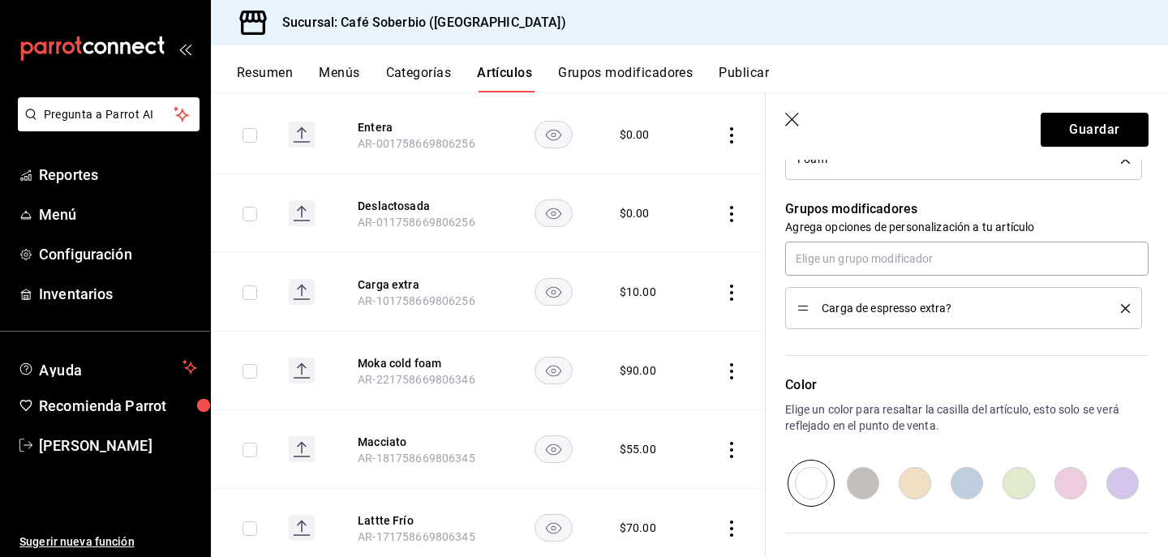
click at [1124, 312] on icon "delete" at bounding box center [1125, 308] width 9 height 9
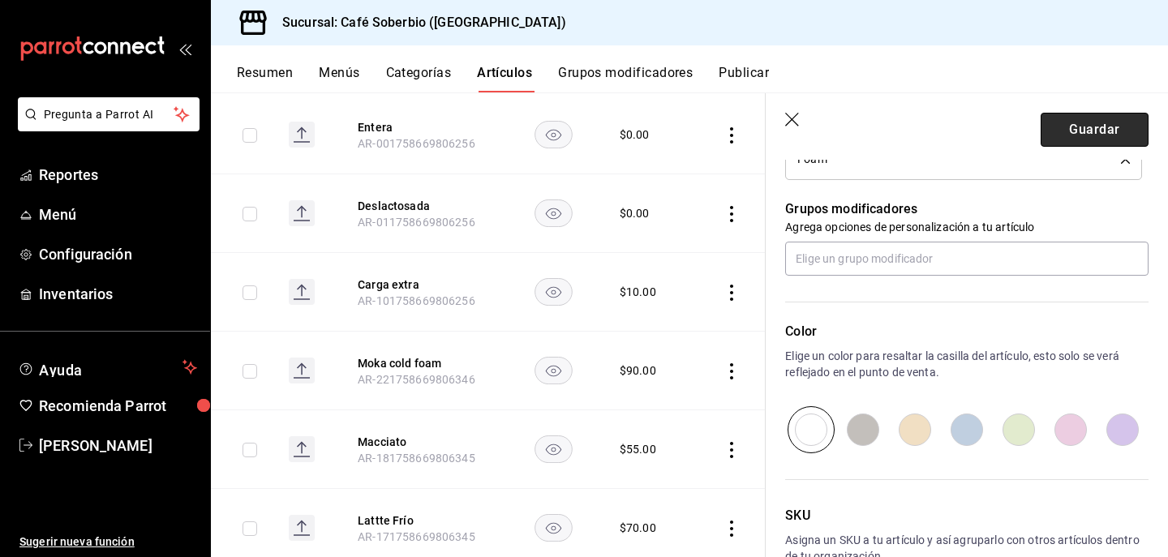
click at [1081, 118] on button "Guardar" at bounding box center [1095, 130] width 108 height 34
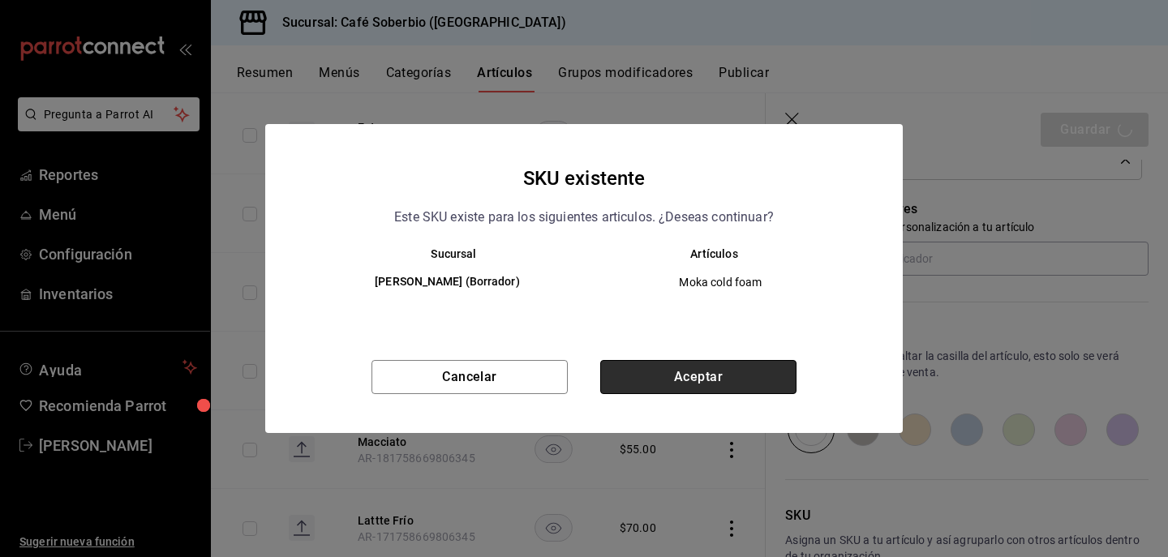
click at [711, 371] on button "Aceptar" at bounding box center [698, 377] width 196 height 34
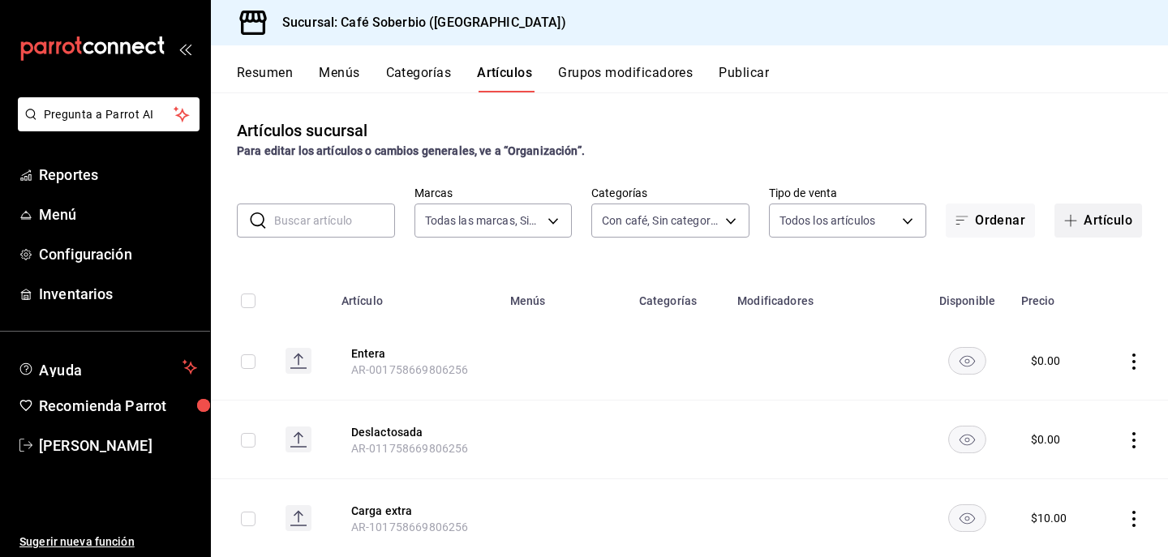
click at [1077, 220] on span "button" at bounding box center [1073, 220] width 19 height 13
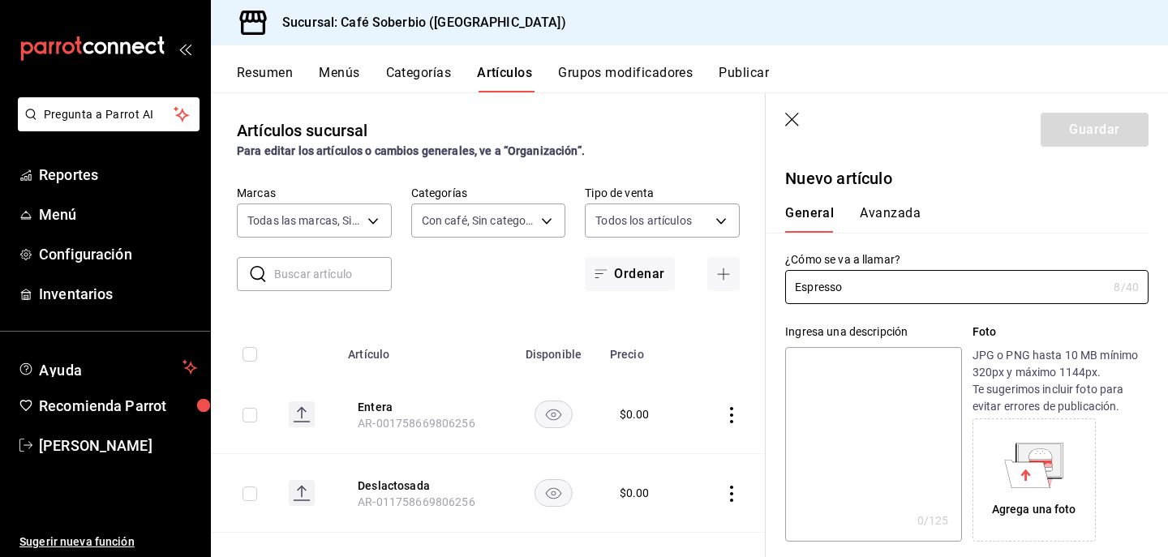
type input "Espresso"
click at [921, 322] on div "Ingresa una descripción x 0 /125 ​ Foto JPG o PNG hasta 10 MB mínimo 320px y má…" at bounding box center [957, 423] width 383 height 238
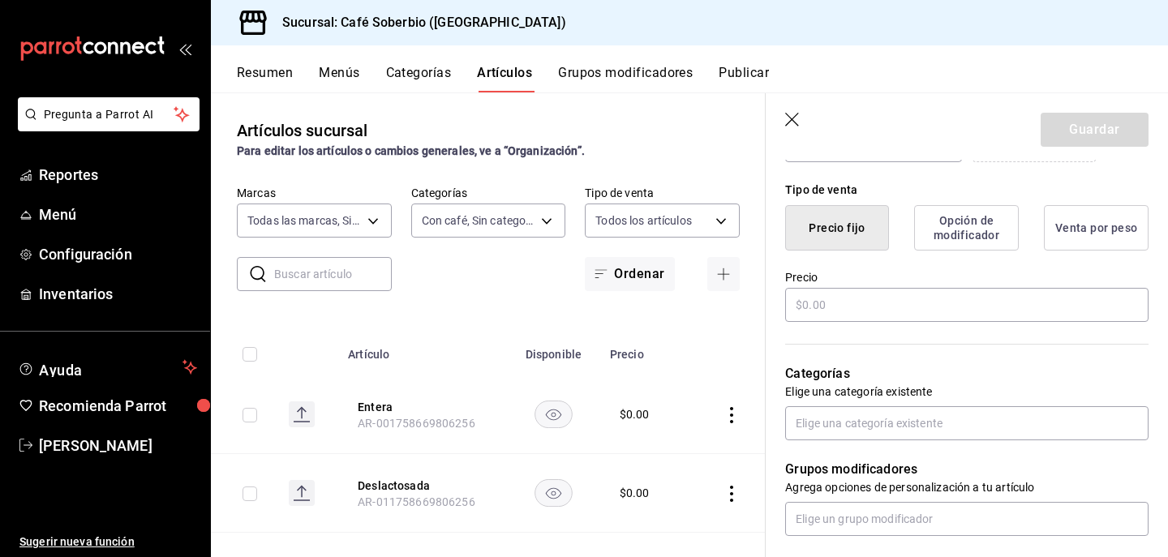
scroll to position [369, 0]
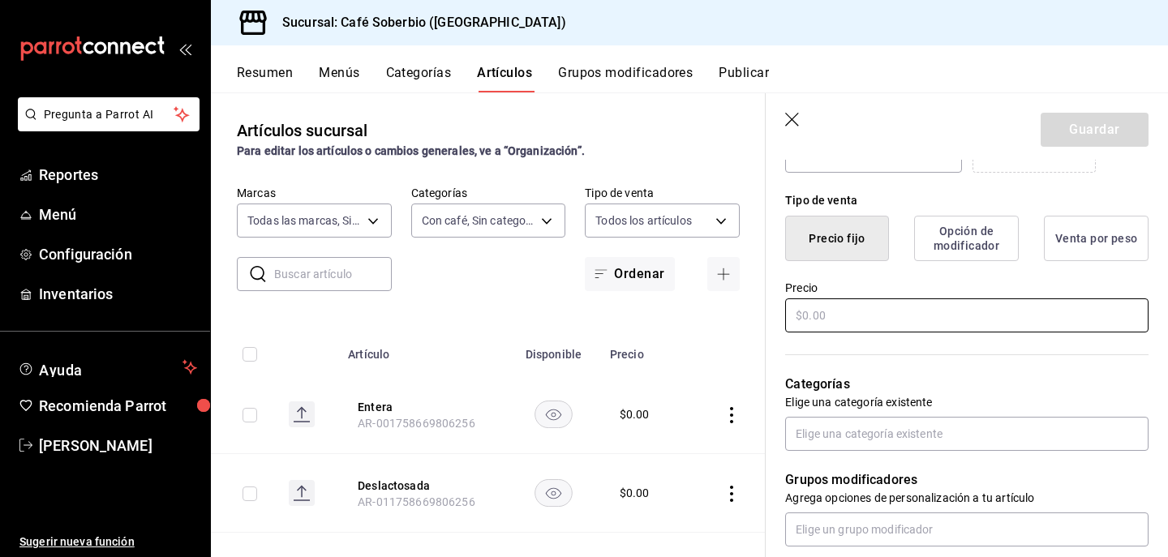
click at [921, 324] on input "text" at bounding box center [966, 316] width 363 height 34
type input "$4.00"
type input "$40.00"
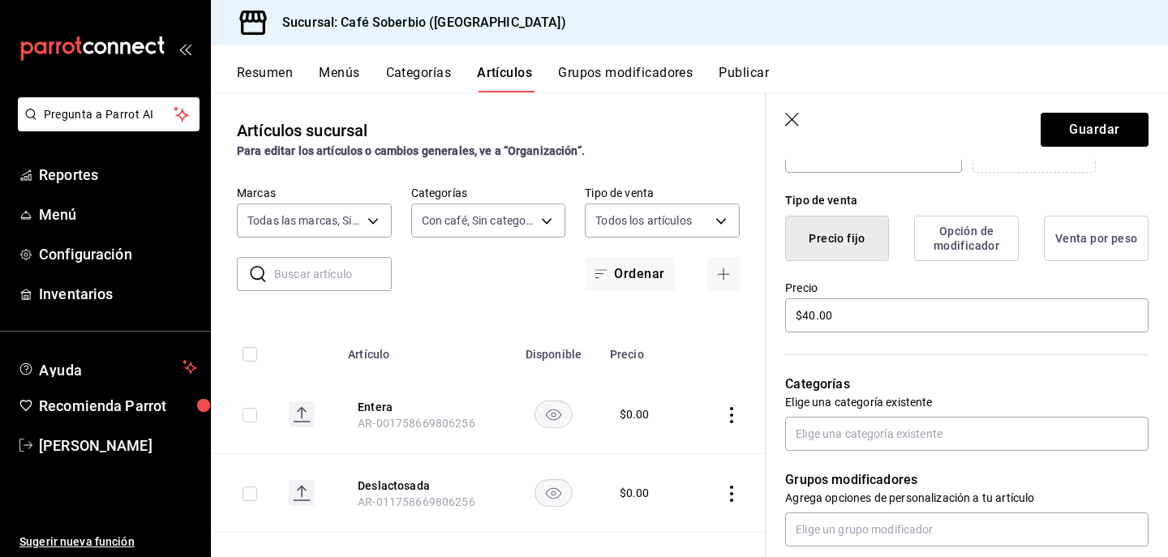
click at [876, 355] on hr at bounding box center [966, 355] width 363 height 1
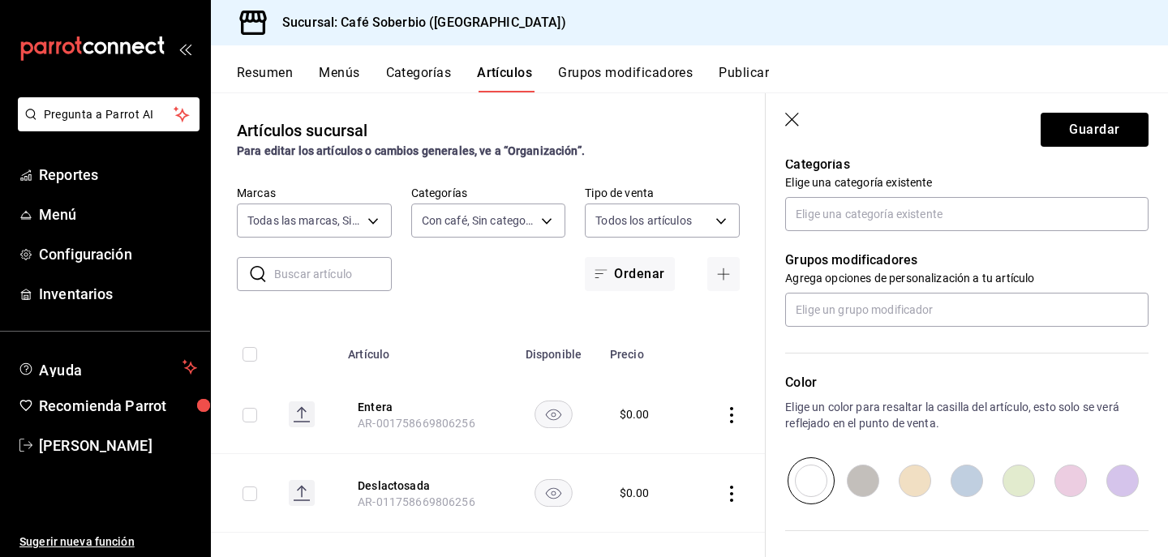
scroll to position [591, 0]
click at [848, 201] on input "text" at bounding box center [966, 212] width 363 height 34
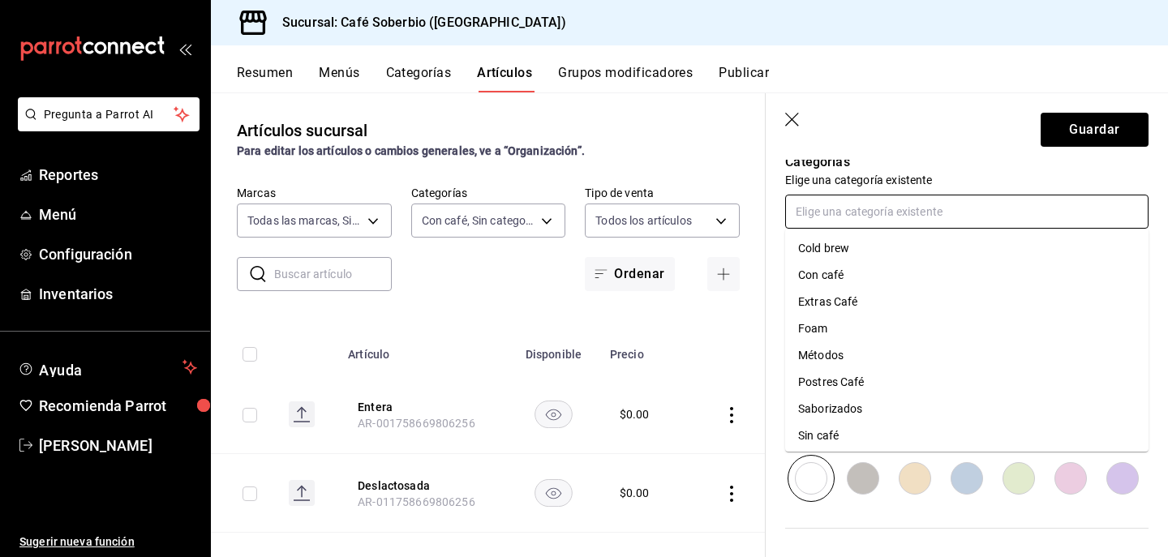
click at [827, 270] on li "Con café" at bounding box center [966, 275] width 363 height 27
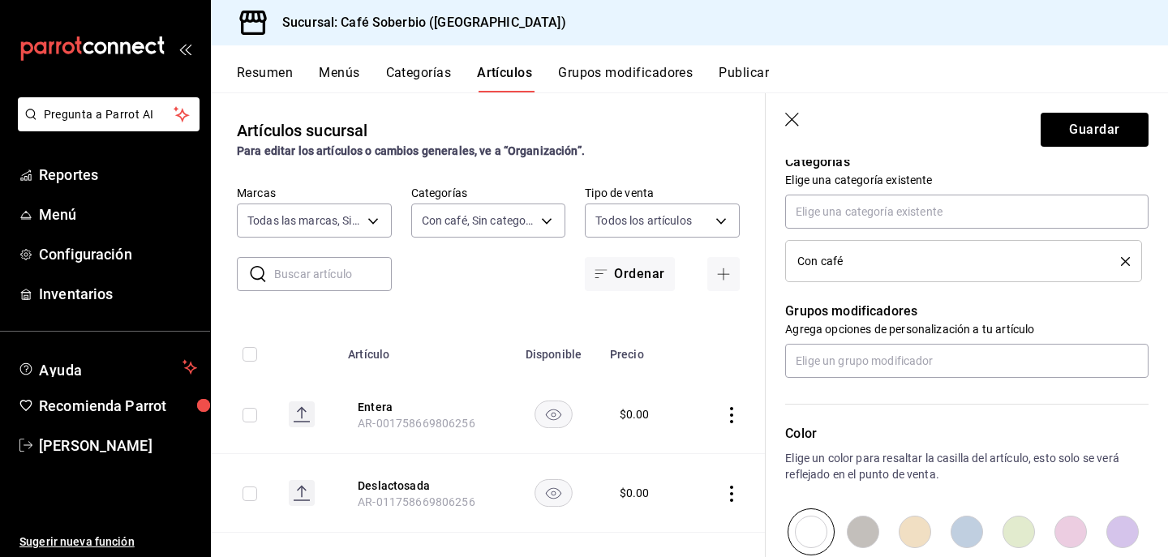
click at [879, 389] on div "Color Elige un color para resaltar la casilla del artículo, esto solo se verá r…" at bounding box center [957, 467] width 383 height 178
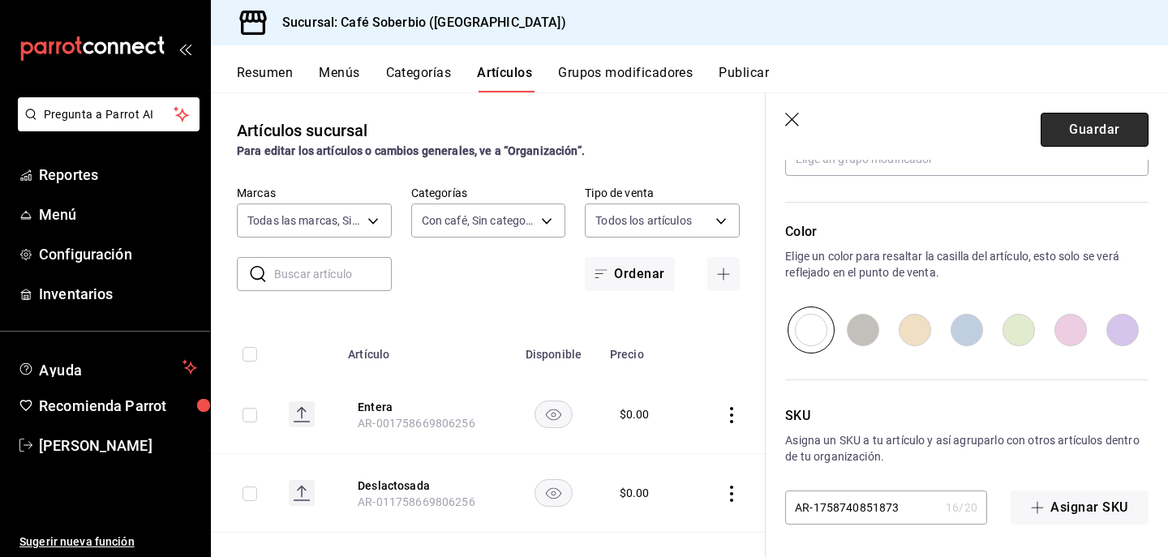
click at [1114, 144] on button "Guardar" at bounding box center [1095, 130] width 108 height 34
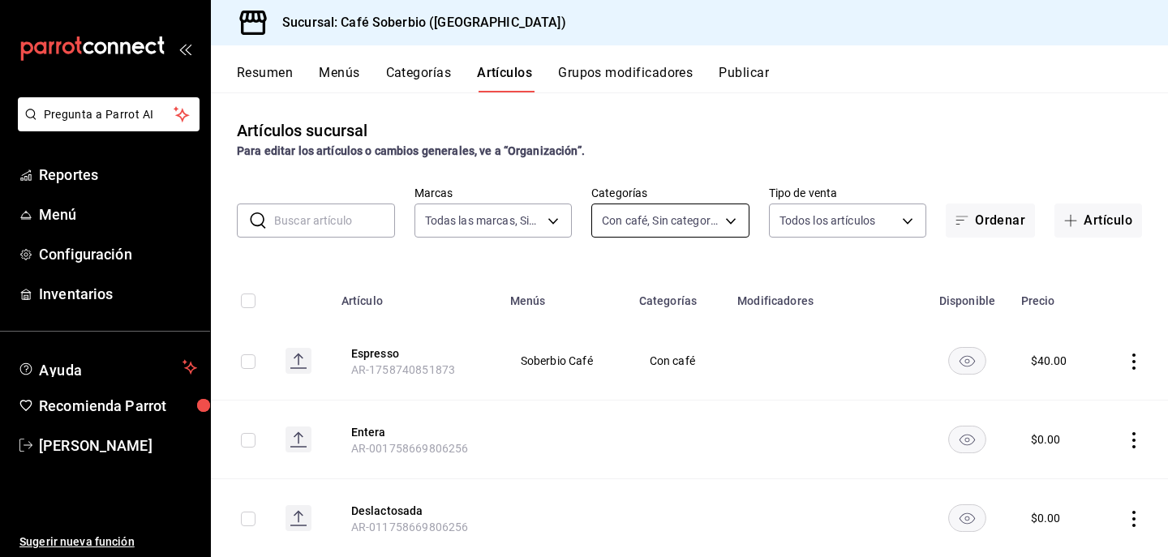
click at [685, 223] on body "Pregunta a Parrot AI Reportes Menú Configuración Inventarios Ayuda Recomienda P…" at bounding box center [584, 278] width 1168 height 557
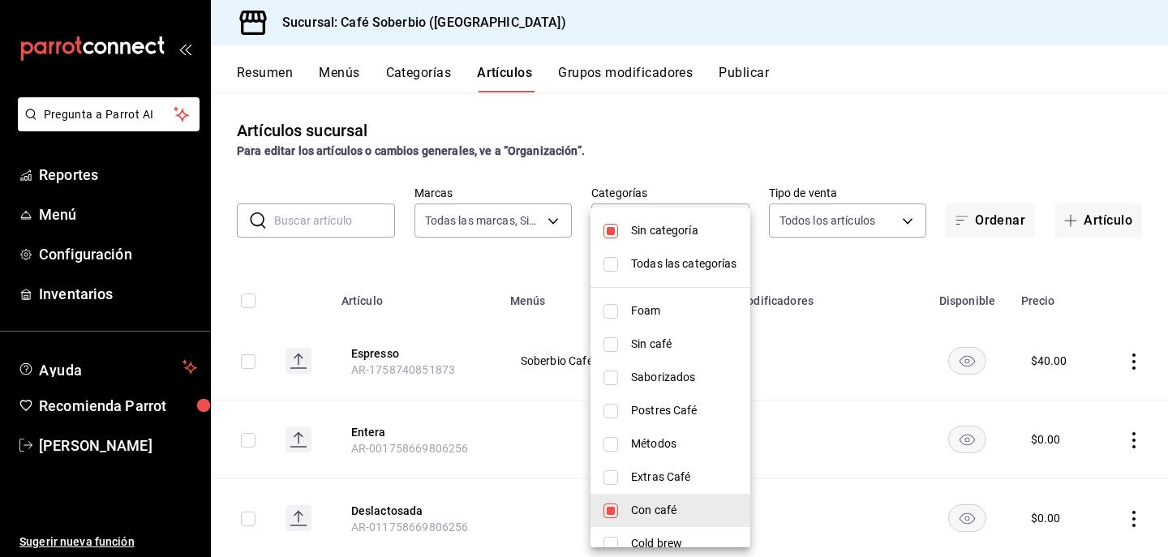
click at [612, 511] on input "checkbox" at bounding box center [611, 511] width 15 height 15
checkbox input "false"
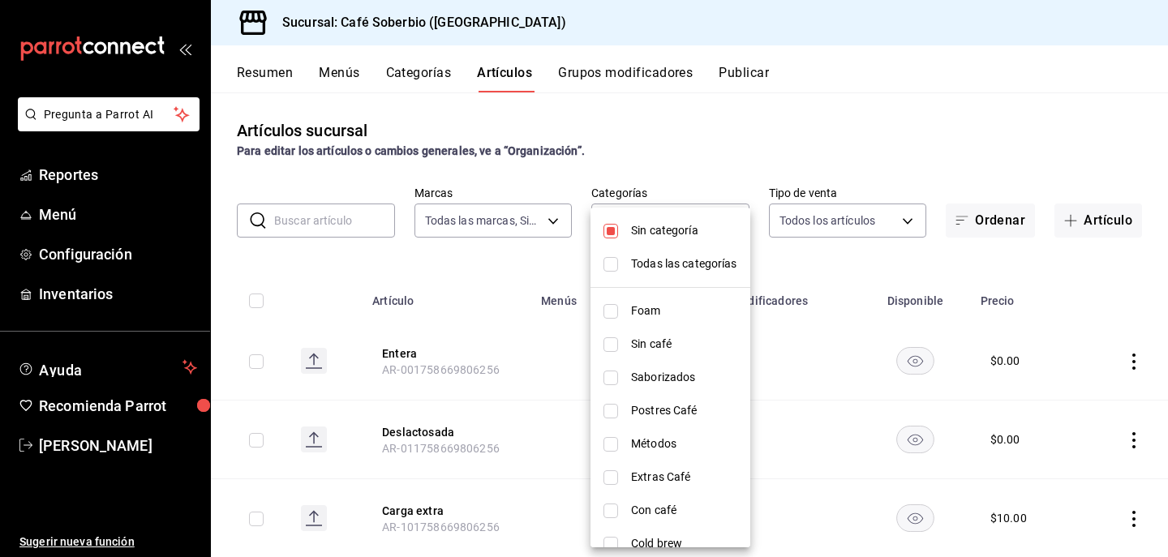
click at [621, 388] on li "Saborizados" at bounding box center [671, 377] width 160 height 33
type input "59166e51-de7e-4099-b48e-83ecf740f97b"
checkbox input "true"
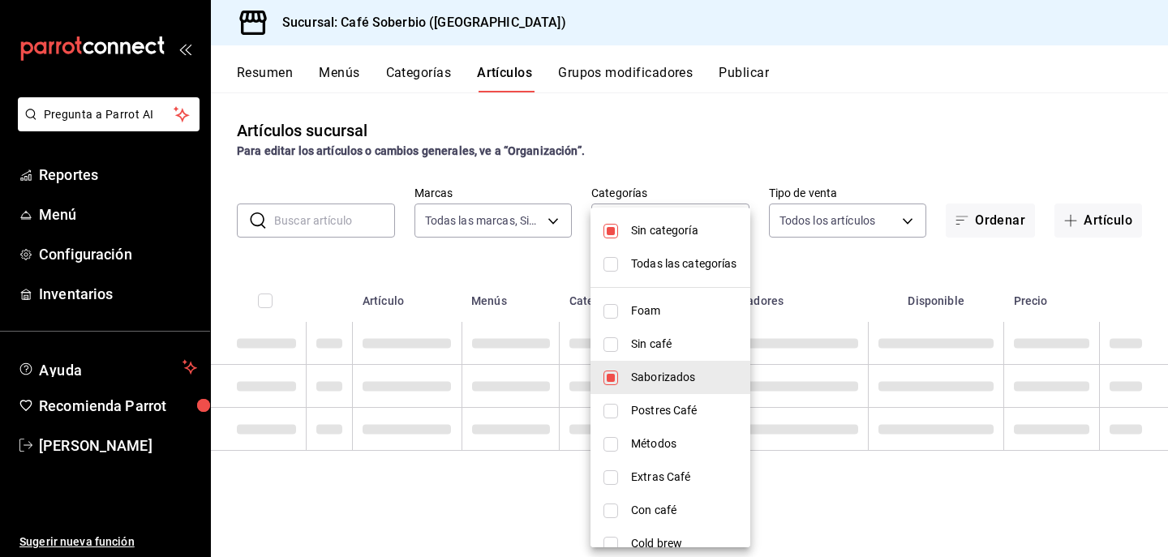
click at [672, 169] on div at bounding box center [584, 278] width 1168 height 557
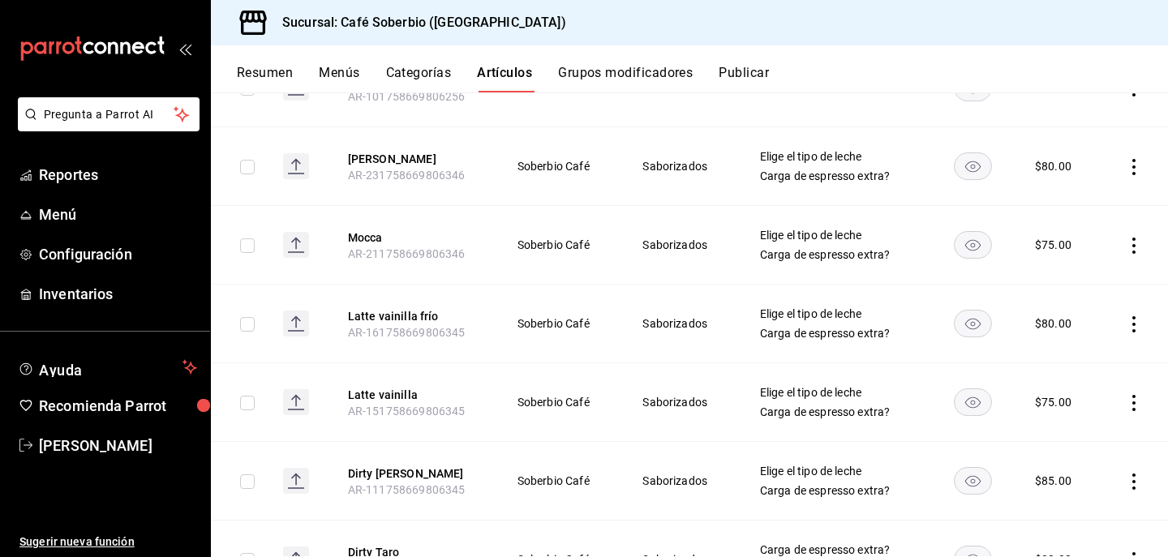
scroll to position [436, 0]
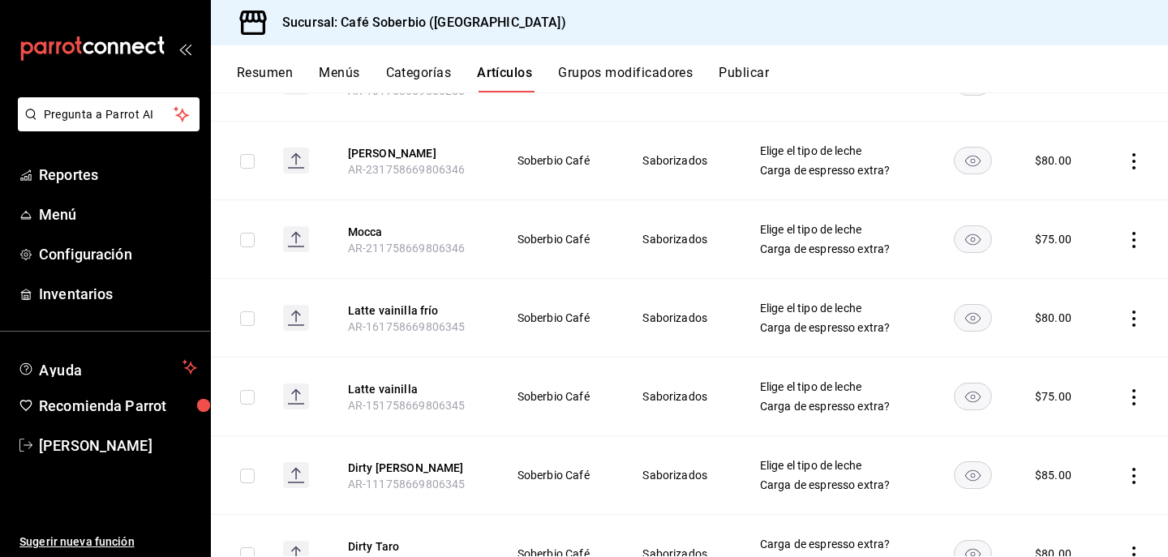
click at [1137, 232] on icon "actions" at bounding box center [1134, 240] width 16 height 16
click at [1056, 281] on div at bounding box center [1049, 277] width 29 height 19
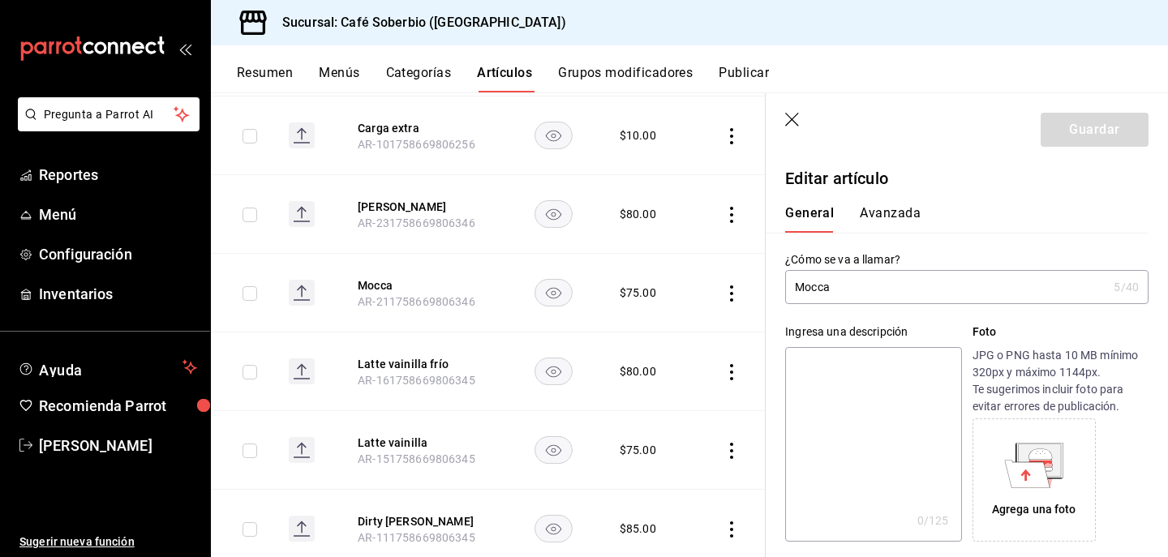
click at [822, 290] on input "Mocca" at bounding box center [946, 287] width 322 height 32
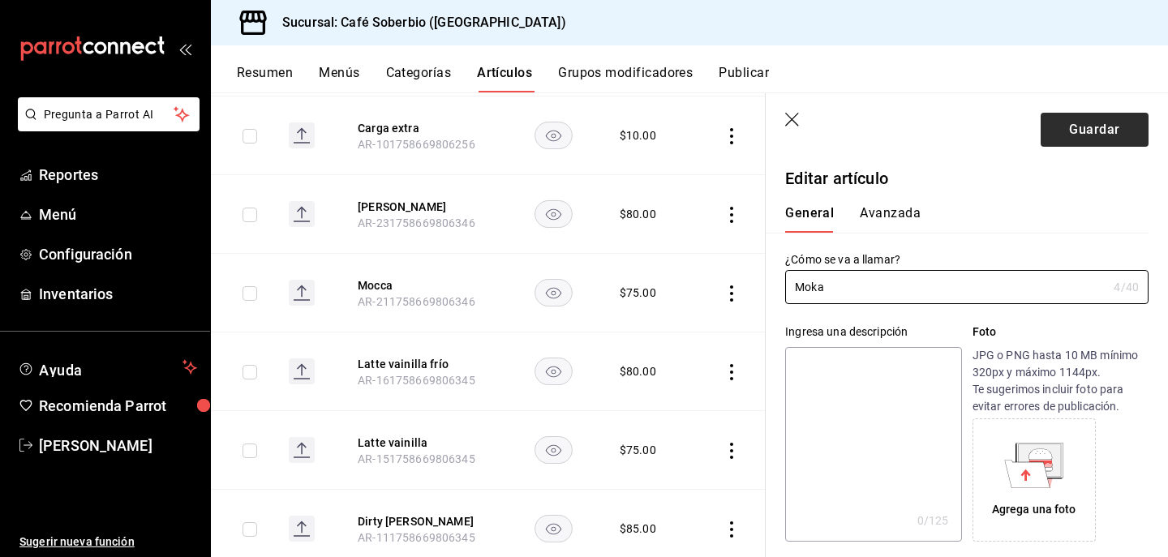
type input "Moka"
click at [1087, 127] on button "Guardar" at bounding box center [1095, 130] width 108 height 34
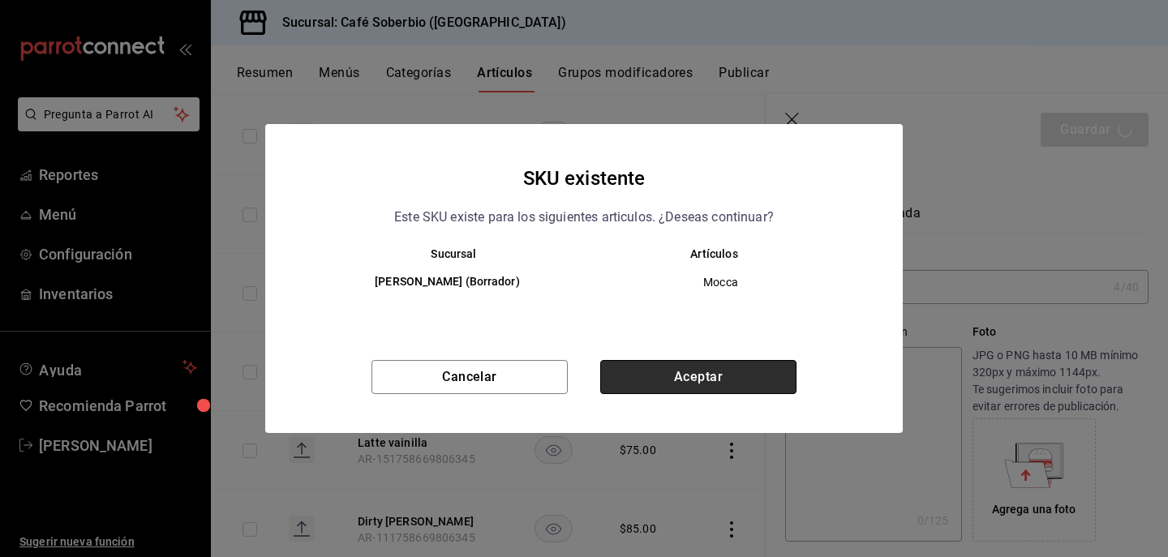
click at [669, 386] on button "Aceptar" at bounding box center [698, 377] width 196 height 34
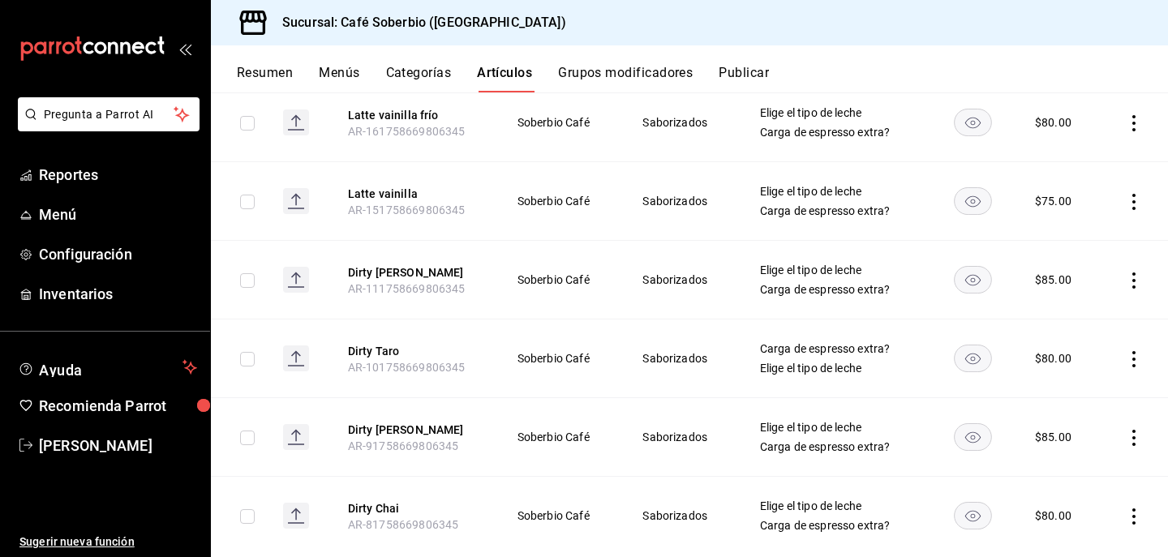
scroll to position [669, 0]
